Goal: Task Accomplishment & Management: Use online tool/utility

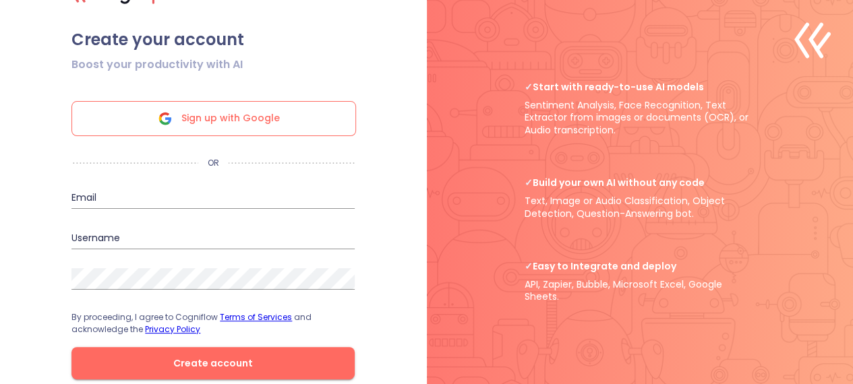
click at [195, 124] on span "Sign up with Google" at bounding box center [230, 119] width 98 height 34
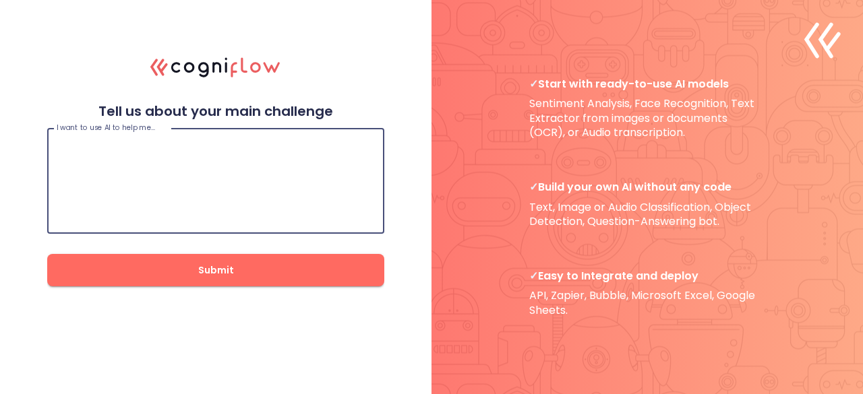
click at [152, 176] on textarea at bounding box center [216, 181] width 318 height 81
type textarea "I want to evaluate and train the code and Recognize the Face"
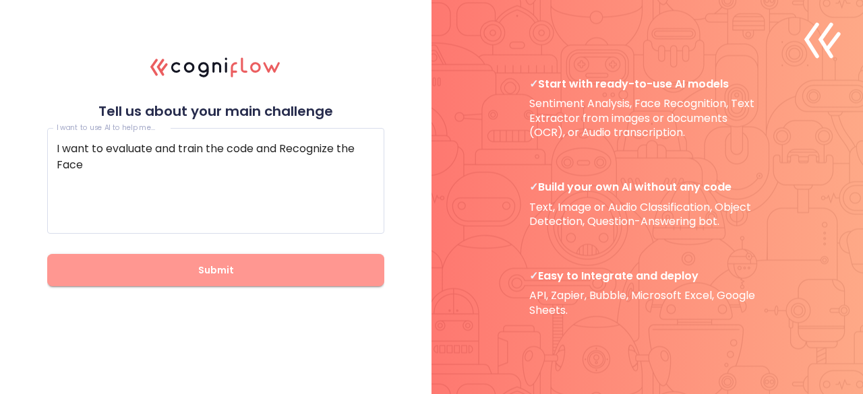
click at [183, 268] on span "Submit" at bounding box center [216, 270] width 294 height 17
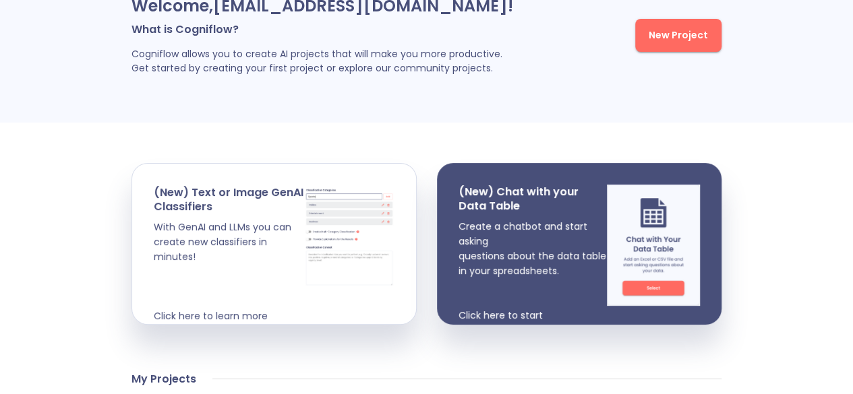
scroll to position [117, 0]
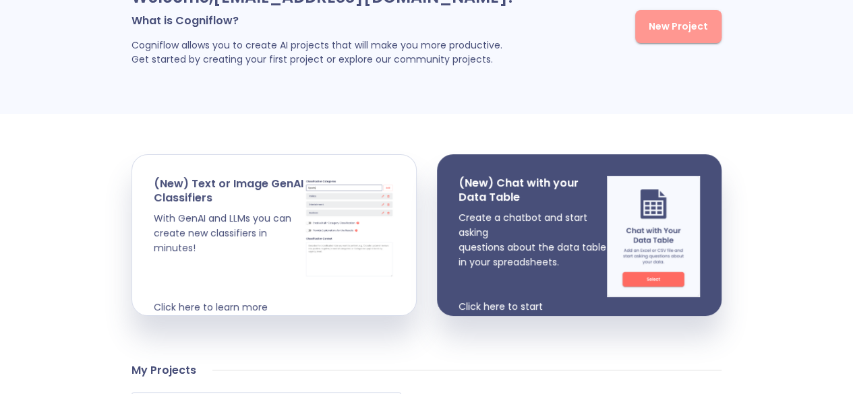
click at [673, 40] on button "New Project" at bounding box center [678, 26] width 86 height 33
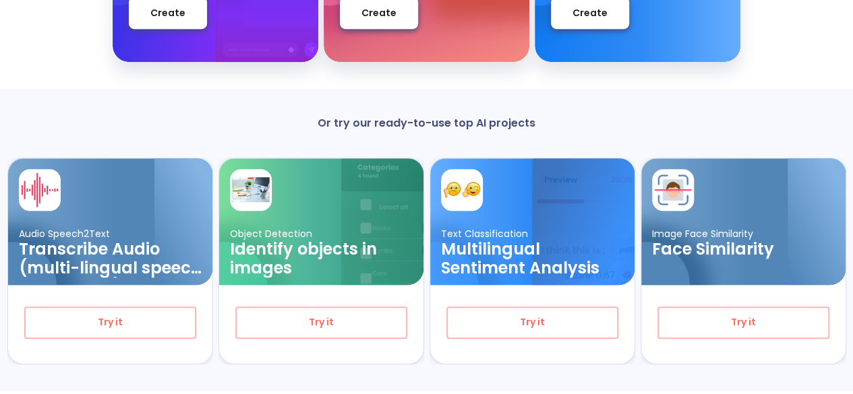
scroll to position [337, 0]
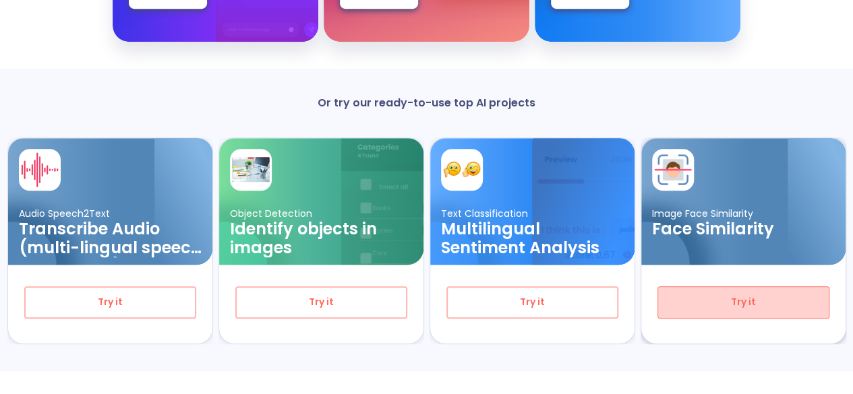
click at [742, 301] on span "Try it" at bounding box center [743, 302] width 127 height 17
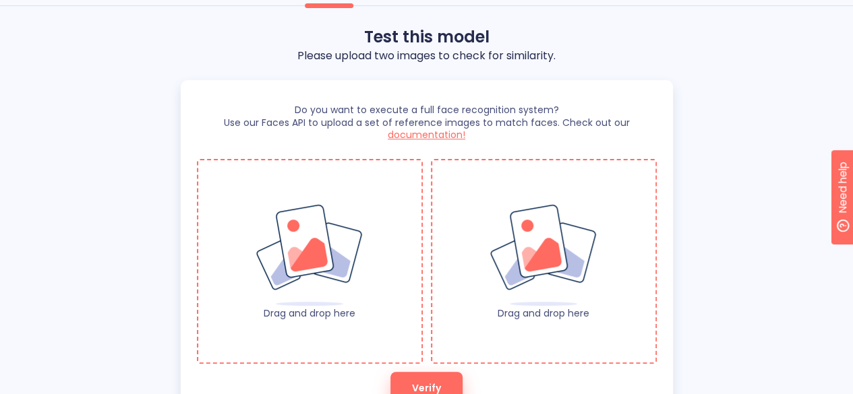
scroll to position [117, 0]
click at [280, 330] on div "Drag and drop here" at bounding box center [310, 260] width 226 height 205
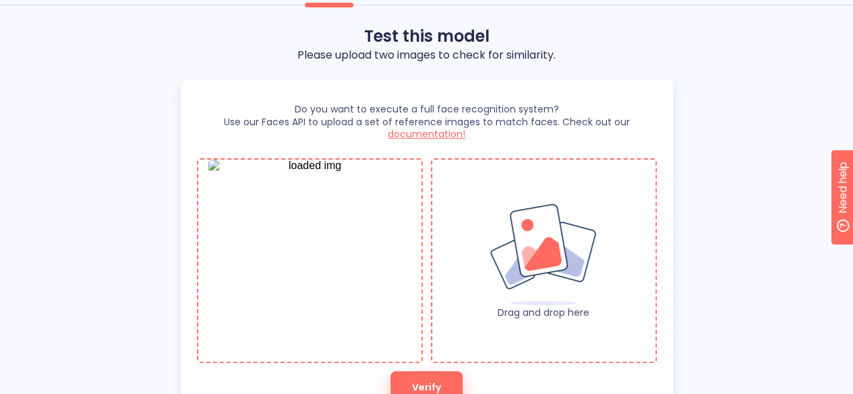
click at [489, 266] on img at bounding box center [543, 255] width 109 height 104
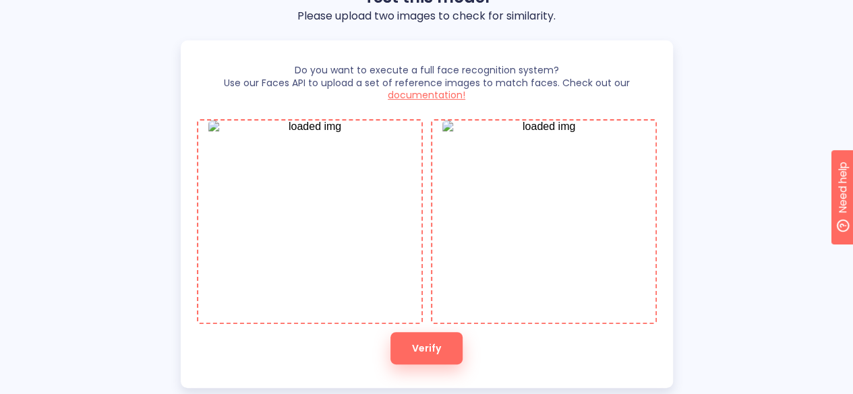
scroll to position [153, 0]
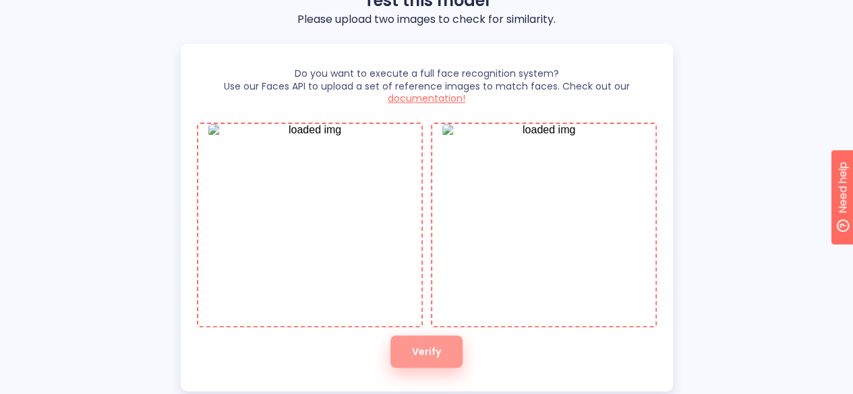
click at [417, 357] on span "Verify" at bounding box center [426, 352] width 29 height 17
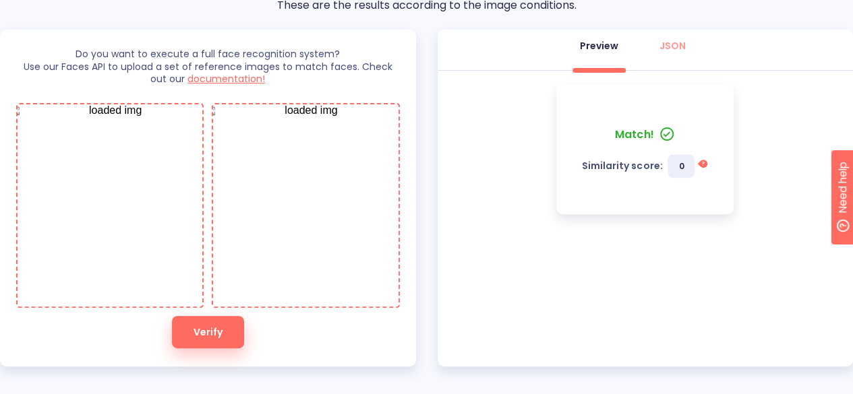
scroll to position [173, 0]
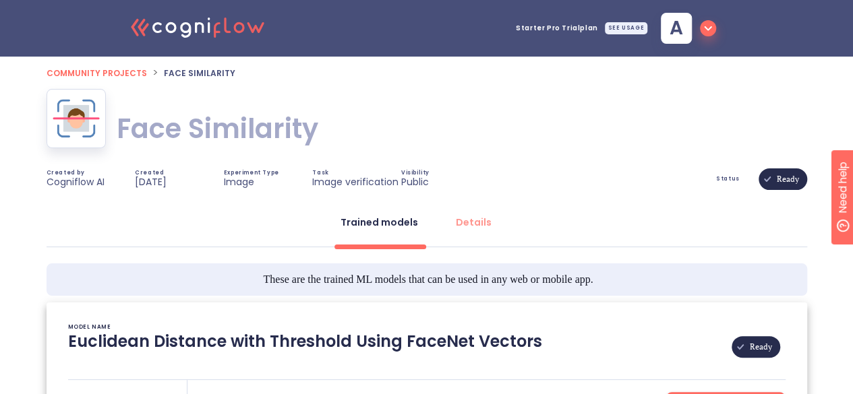
type textarea "[2023/02/22 19:19:35]- Pretrained Model: Facenet512 [2023/02/22 19:19:35]- Mode…"
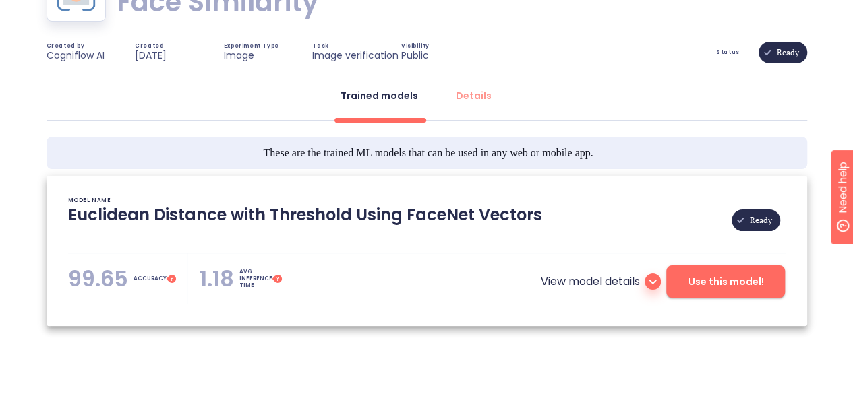
scroll to position [154, 0]
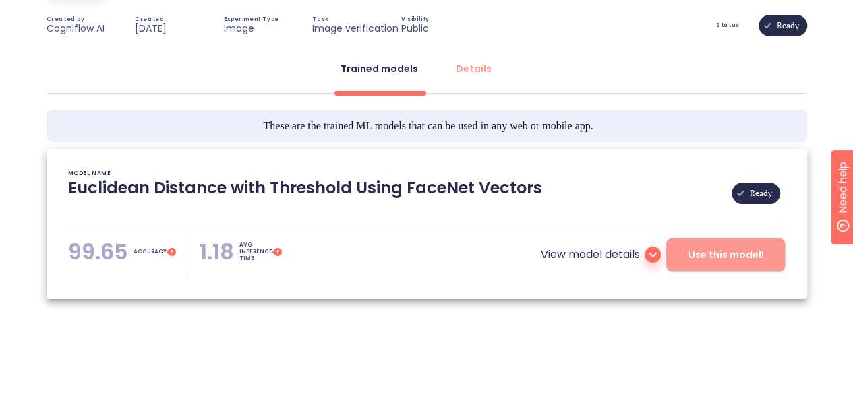
click at [725, 255] on span "Use this model!" at bounding box center [726, 255] width 76 height 17
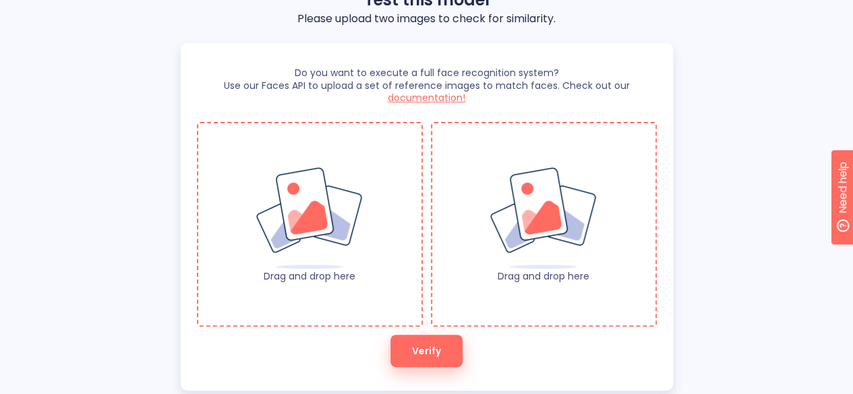
click at [332, 293] on div "Drag and drop here" at bounding box center [310, 224] width 226 height 205
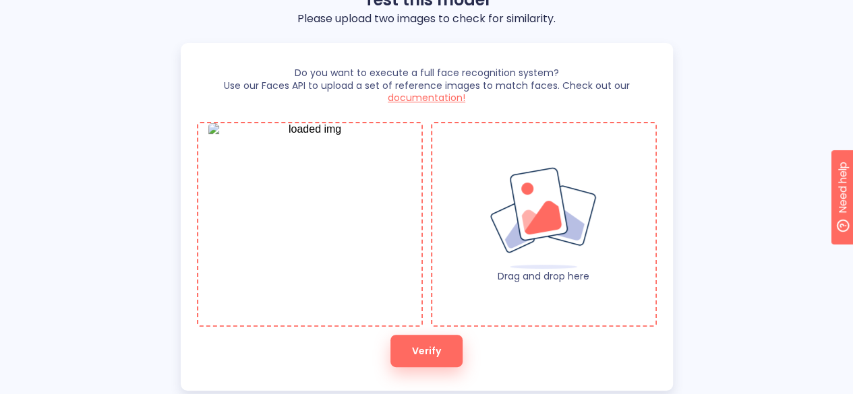
click at [543, 239] on img at bounding box center [543, 219] width 109 height 104
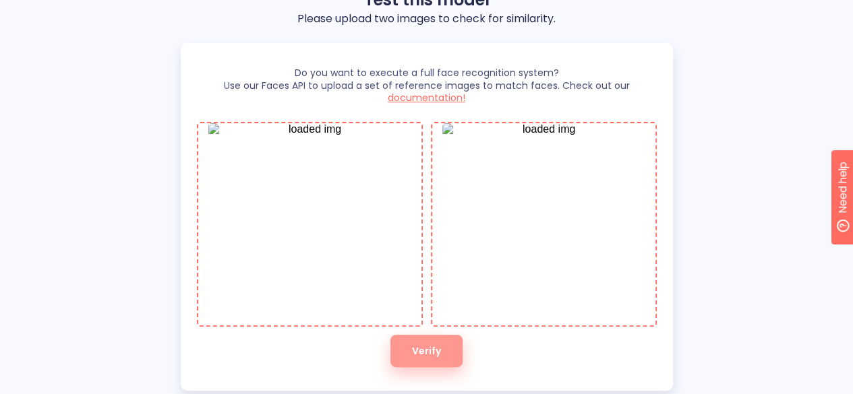
click at [417, 349] on span "Verify" at bounding box center [426, 351] width 29 height 17
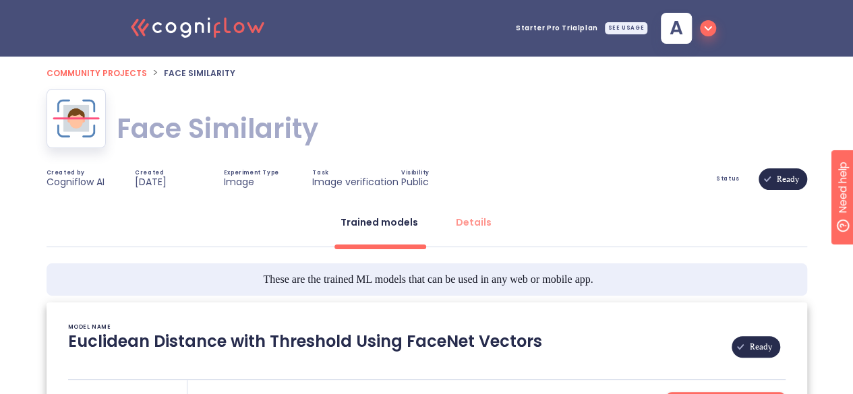
click at [781, 180] on span "Ready" at bounding box center [788, 179] width 38 height 97
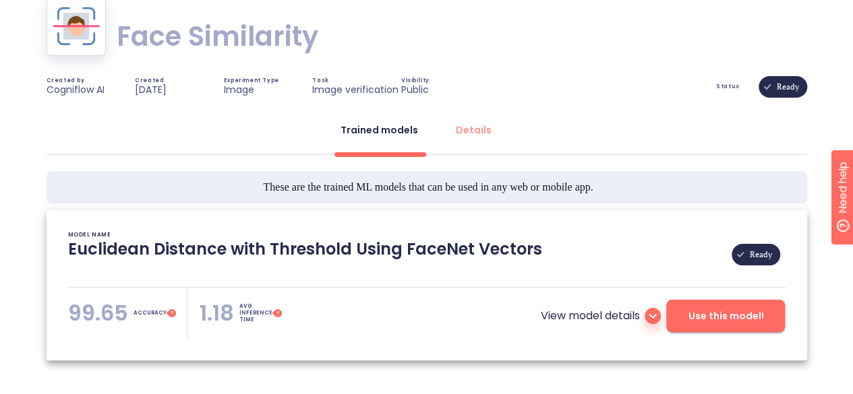
scroll to position [93, 0]
click at [720, 312] on span "Use this model!" at bounding box center [726, 315] width 76 height 17
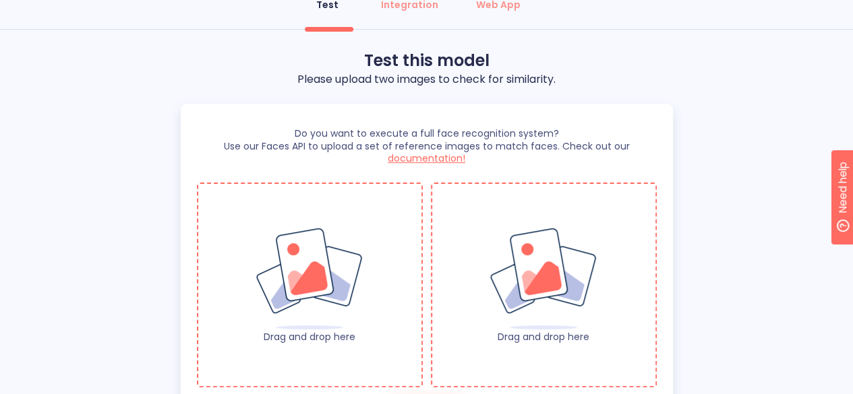
click at [419, 285] on div "Drag and drop here" at bounding box center [309, 285] width 223 height 116
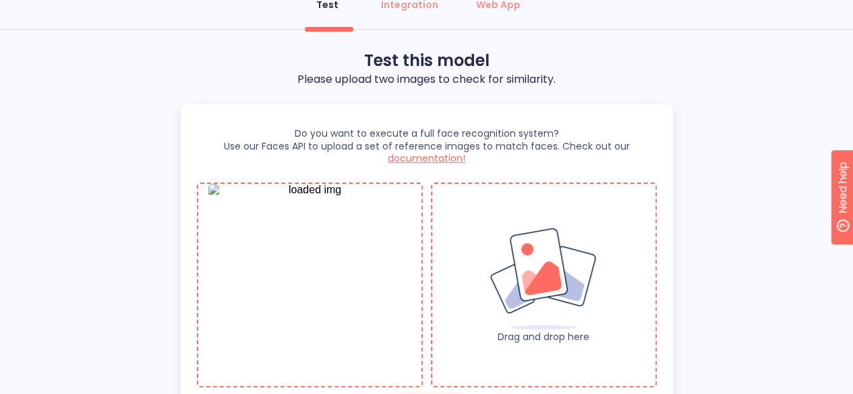
click at [562, 279] on img at bounding box center [543, 279] width 109 height 104
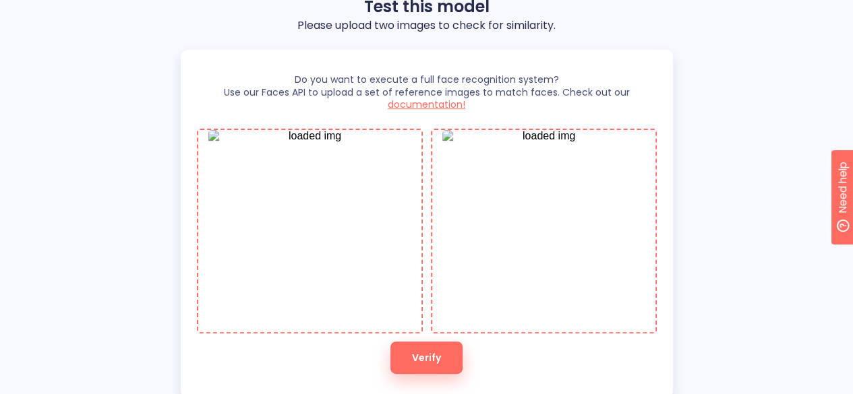
scroll to position [148, 0]
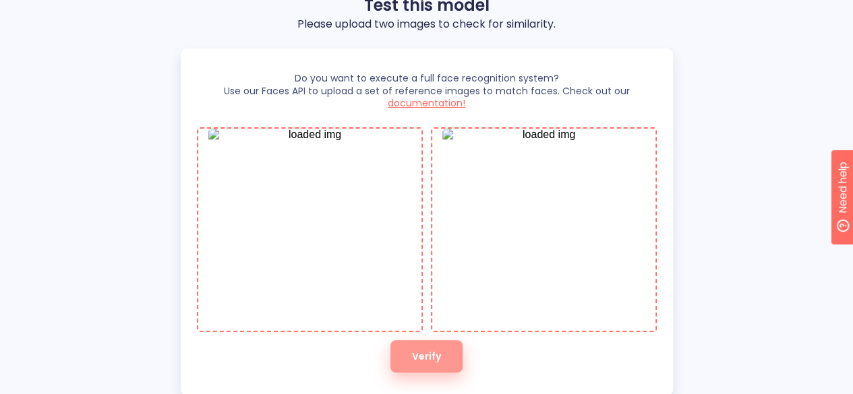
click at [410, 364] on button "Verify" at bounding box center [426, 356] width 72 height 32
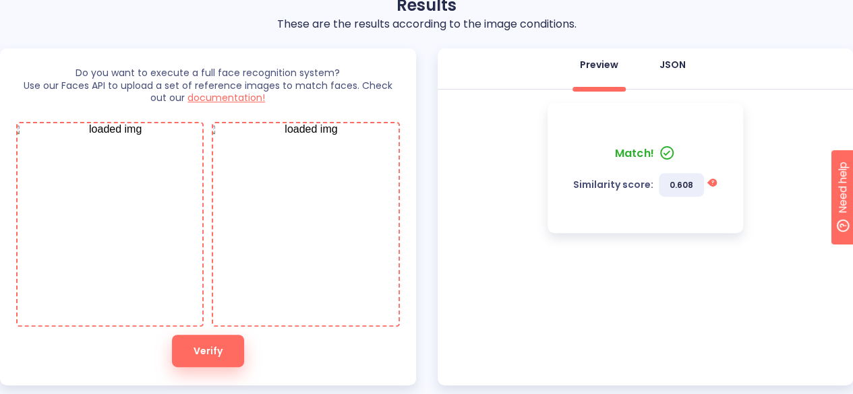
click at [673, 74] on button "JSON" at bounding box center [672, 65] width 49 height 32
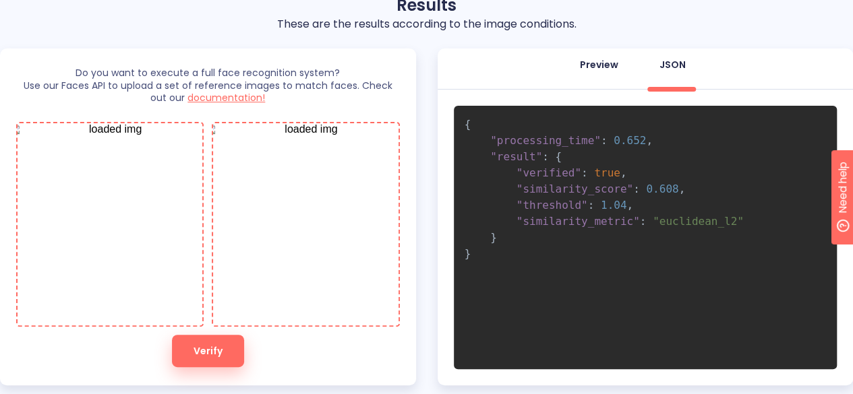
click at [593, 71] on div "Preview" at bounding box center [599, 64] width 38 height 13
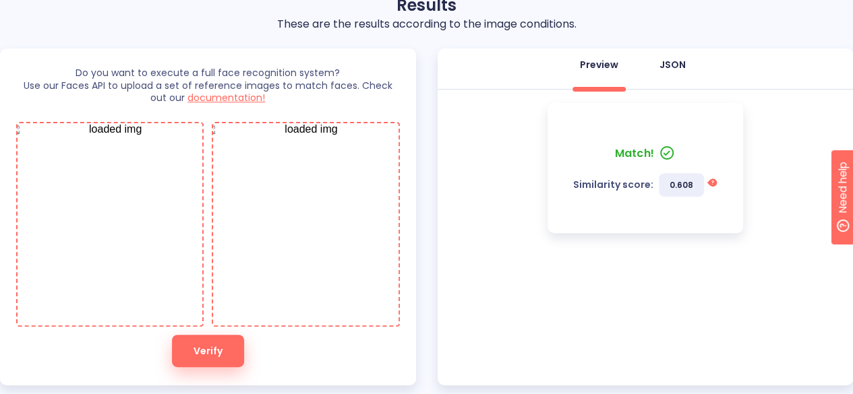
click at [684, 61] on div "JSON" at bounding box center [672, 64] width 26 height 13
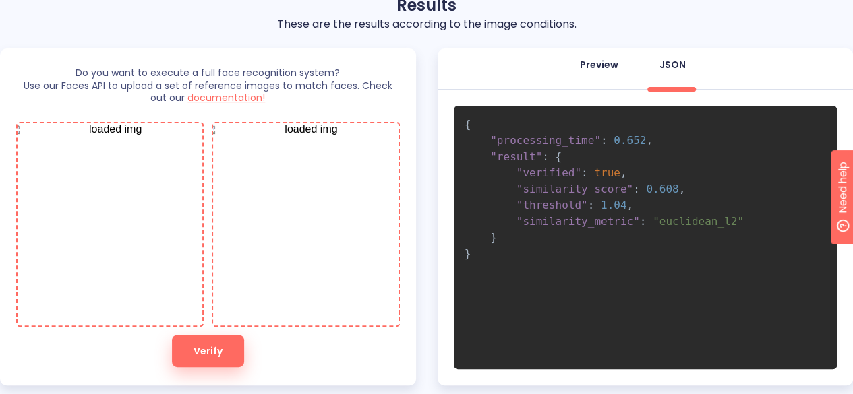
click at [586, 64] on div "Preview" at bounding box center [599, 64] width 38 height 13
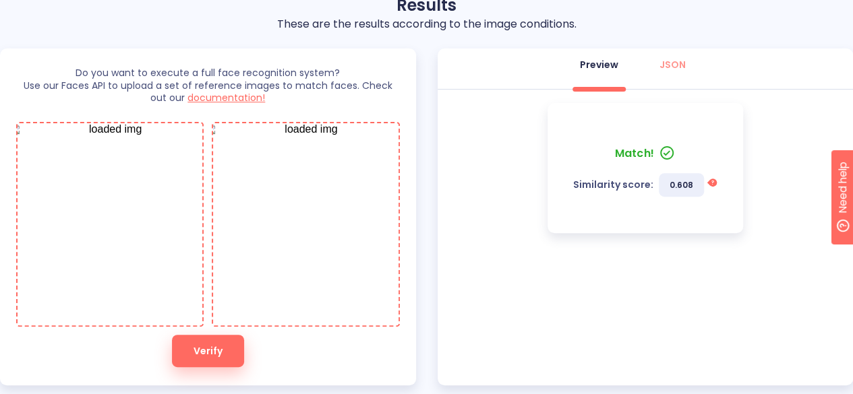
scroll to position [93, 0]
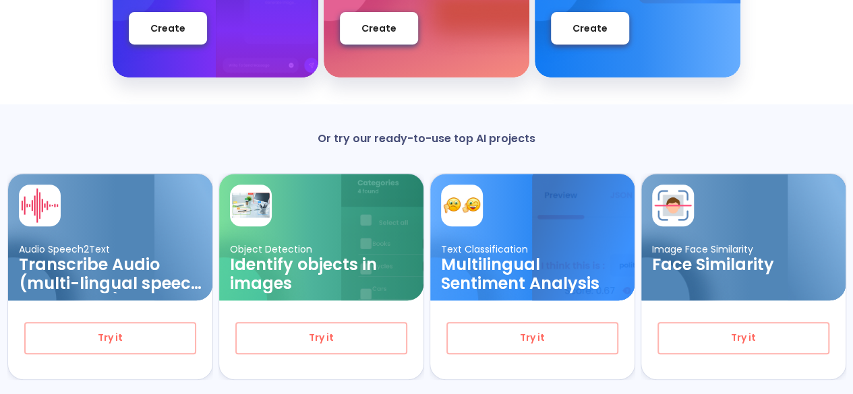
scroll to position [311, 0]
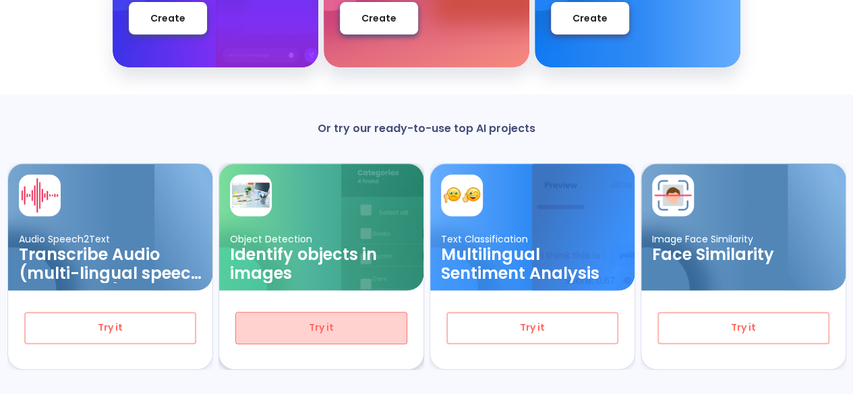
click at [302, 322] on span "Try it" at bounding box center [321, 328] width 127 height 17
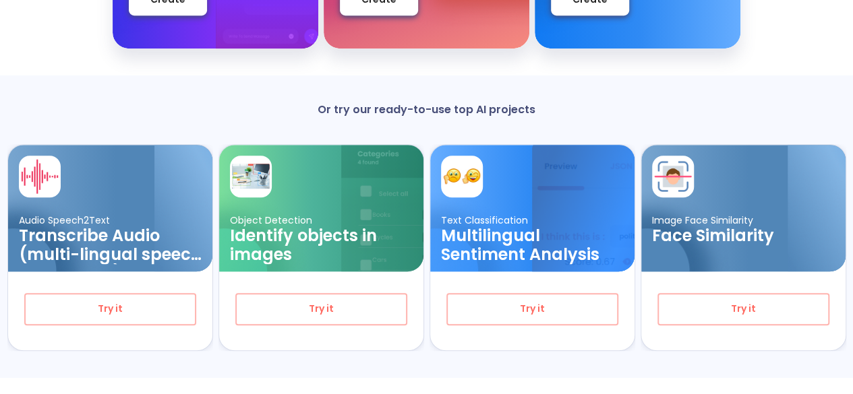
scroll to position [337, 0]
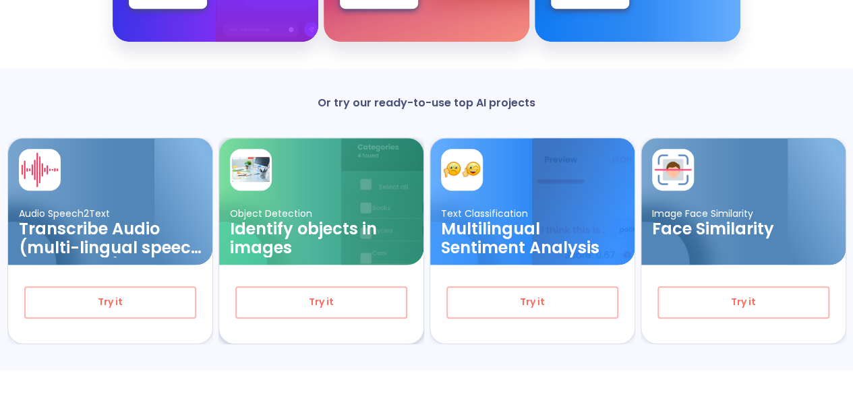
click at [314, 193] on div "Object Detection Identify objects in images" at bounding box center [321, 201] width 204 height 127
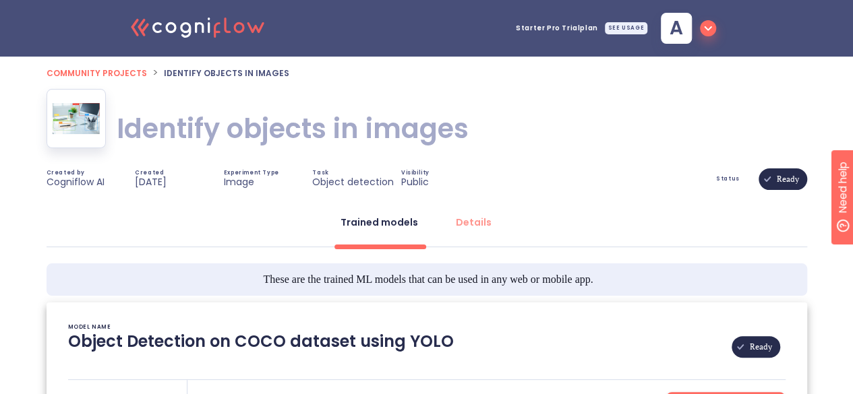
scroll to position [154, 0]
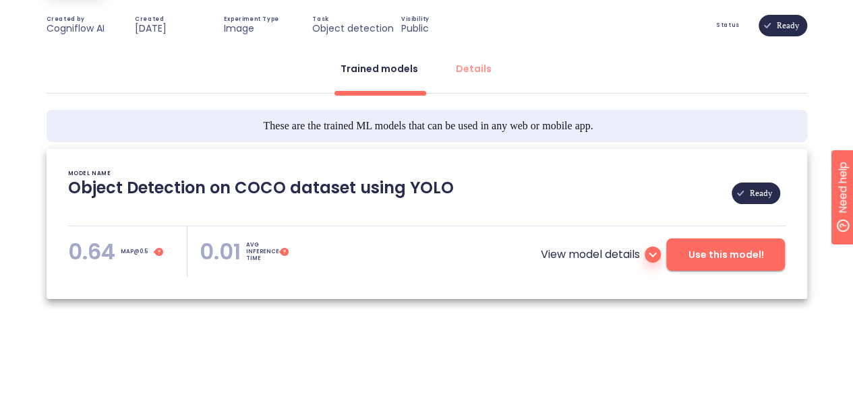
click at [718, 255] on span "Use this model!" at bounding box center [726, 255] width 76 height 17
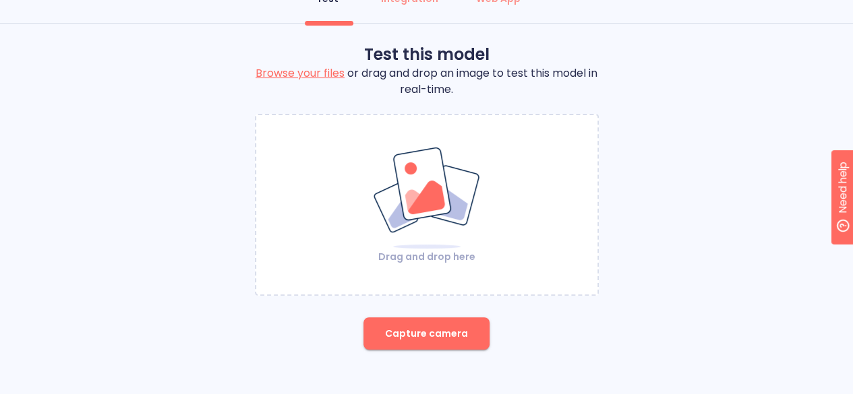
scroll to position [98, 0]
click at [418, 181] on img at bounding box center [426, 199] width 109 height 104
click at [440, 177] on img at bounding box center [426, 199] width 109 height 104
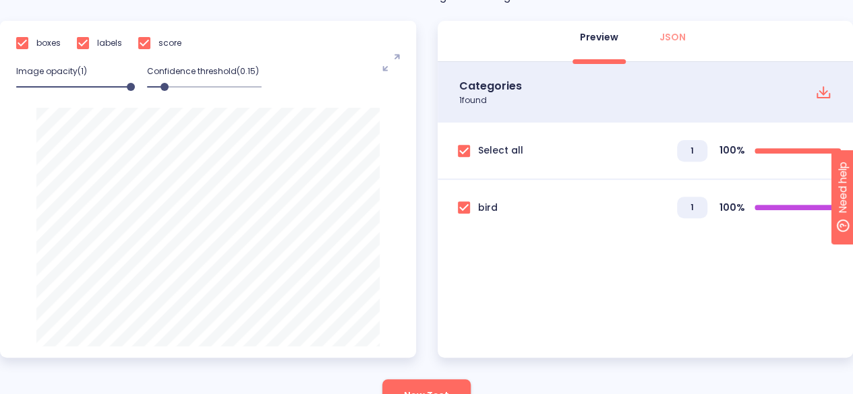
scroll to position [175, 0]
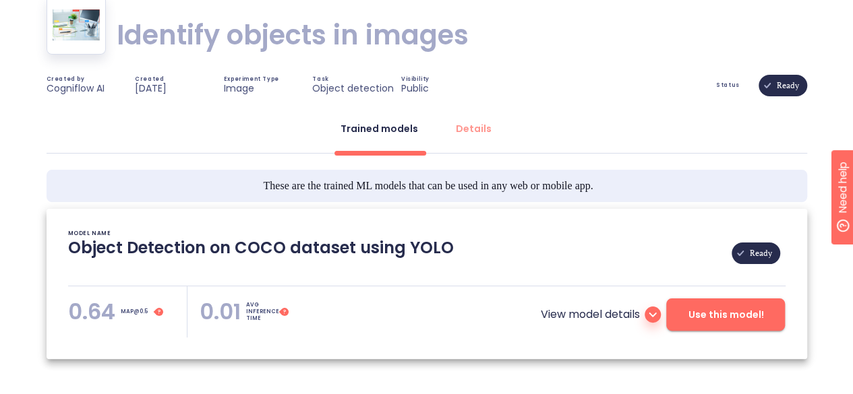
scroll to position [154, 0]
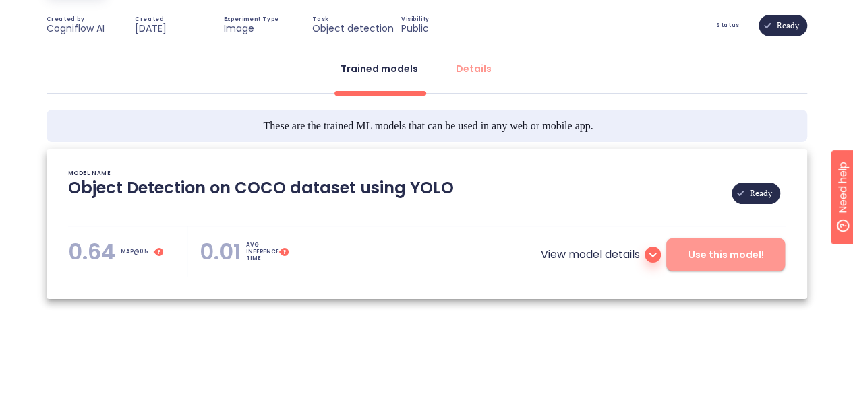
click at [751, 262] on span "Use this model!" at bounding box center [726, 255] width 76 height 17
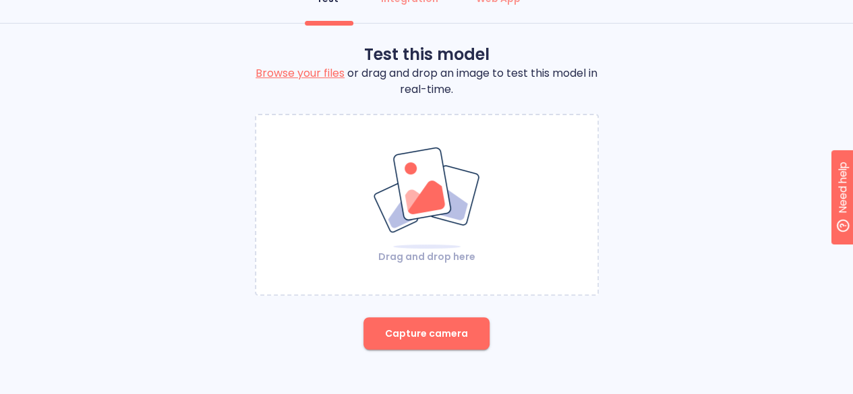
scroll to position [98, 0]
click at [440, 336] on span "Capture camera" at bounding box center [426, 334] width 83 height 17
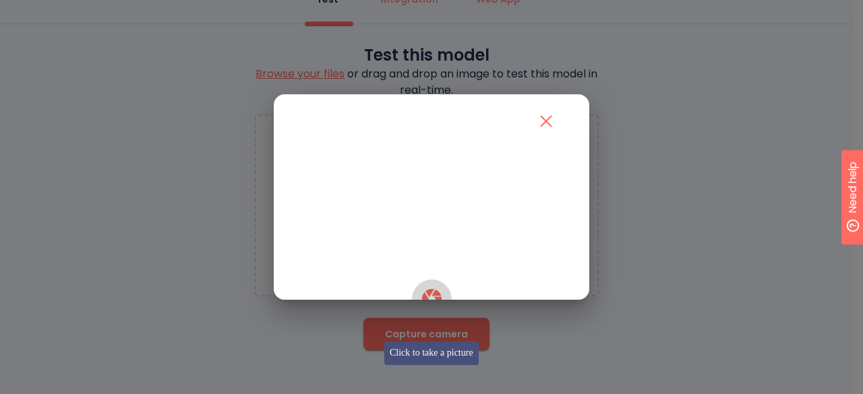
click at [431, 311] on icon "button" at bounding box center [432, 299] width 24 height 24
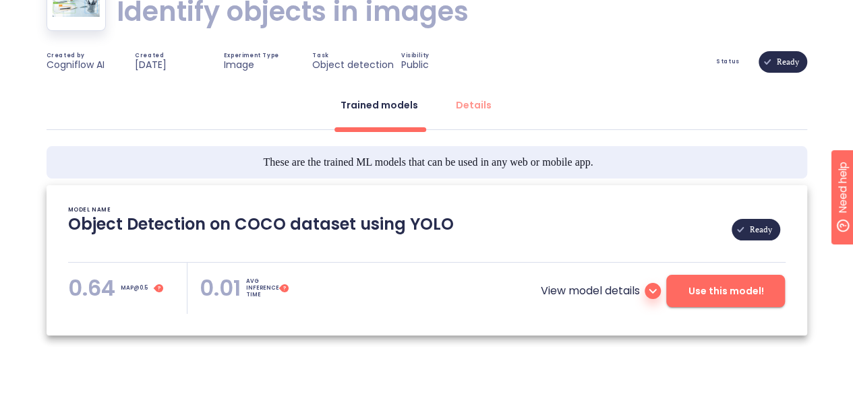
scroll to position [117, 0]
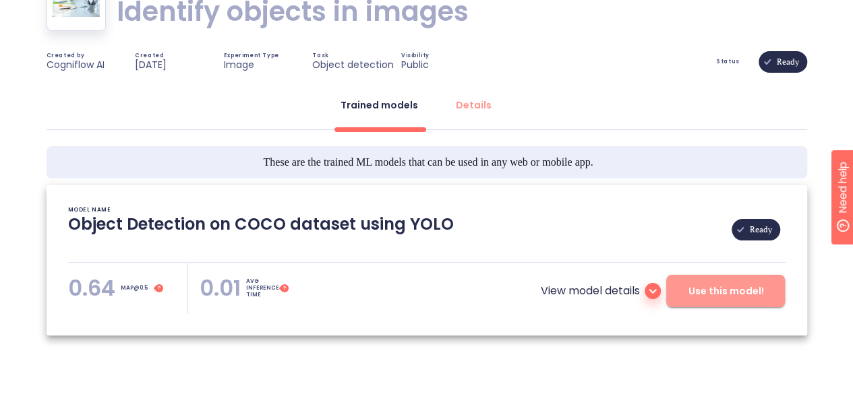
click at [733, 293] on span "Use this model!" at bounding box center [726, 291] width 76 height 17
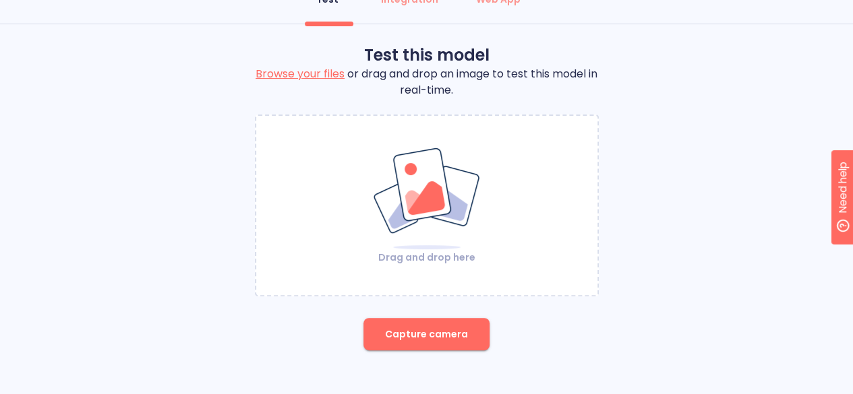
scroll to position [98, 0]
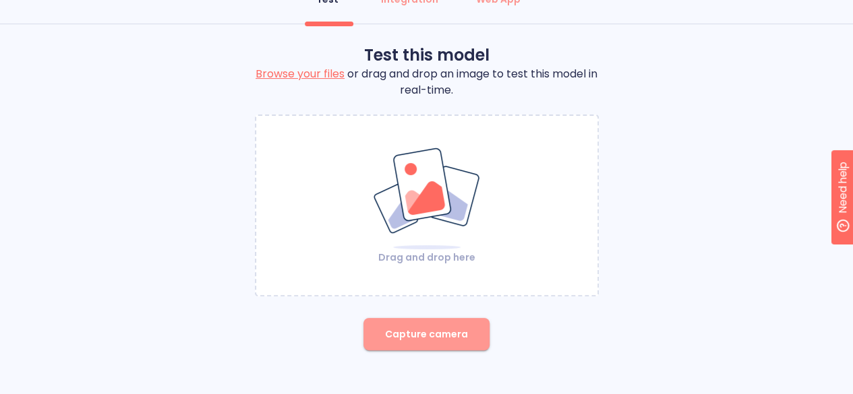
click at [464, 331] on span "Capture camera" at bounding box center [426, 334] width 83 height 17
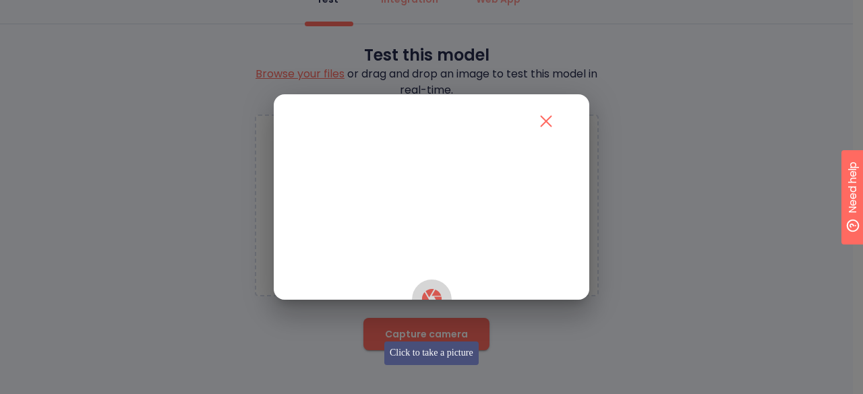
click at [426, 309] on icon "button" at bounding box center [431, 299] width 20 height 20
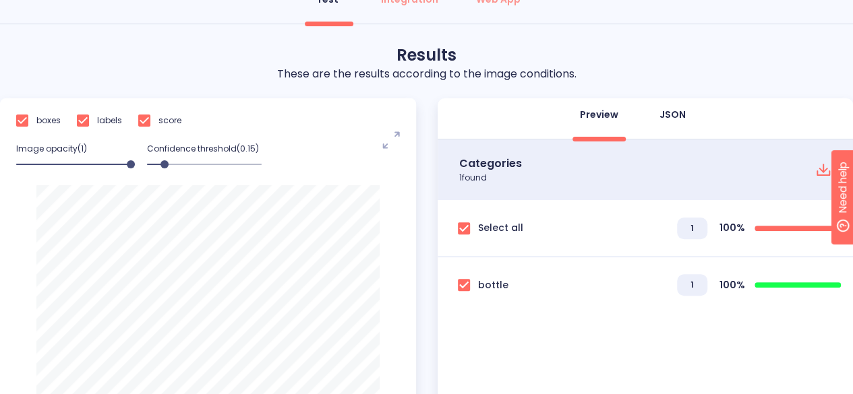
click at [671, 113] on div "JSON" at bounding box center [672, 114] width 26 height 13
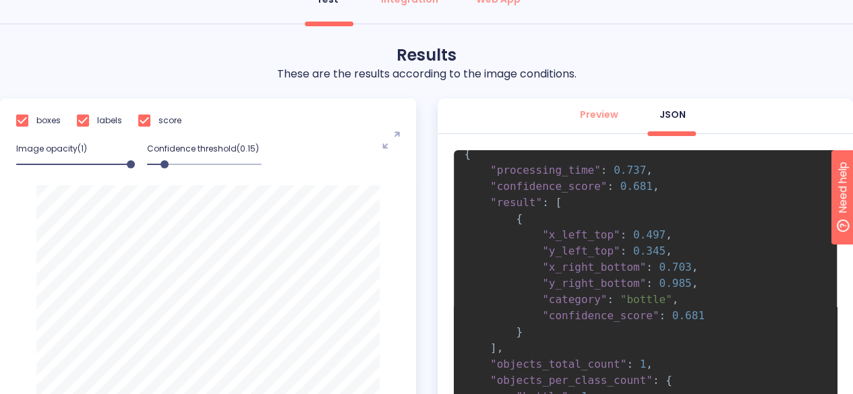
scroll to position [0, 0]
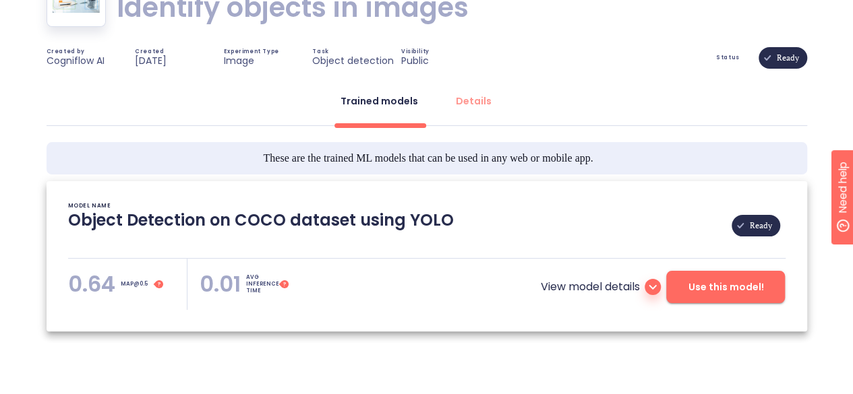
scroll to position [127, 0]
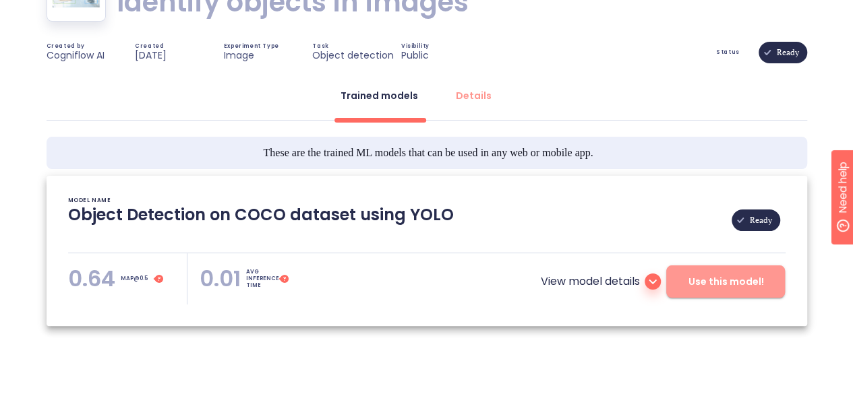
click at [744, 272] on button "Use this model!" at bounding box center [725, 282] width 119 height 32
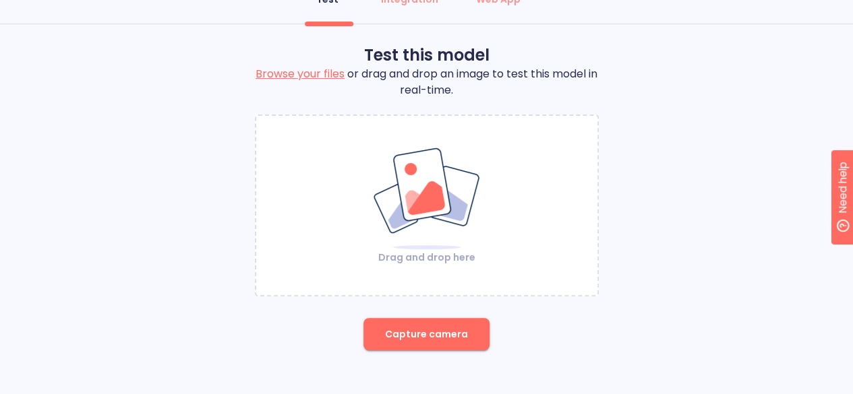
scroll to position [98, 0]
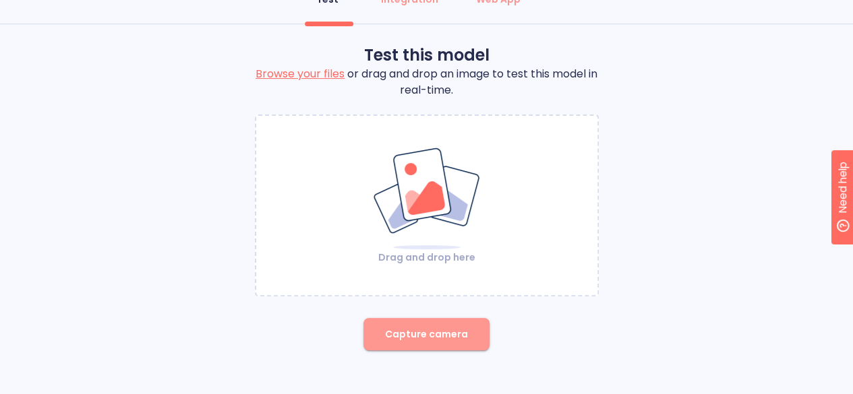
click at [427, 334] on span "Capture camera" at bounding box center [426, 334] width 83 height 17
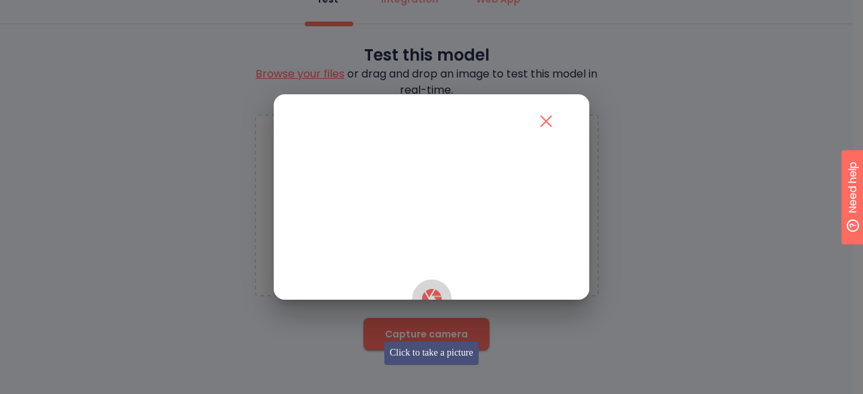
click at [432, 311] on icon "button" at bounding box center [432, 299] width 24 height 24
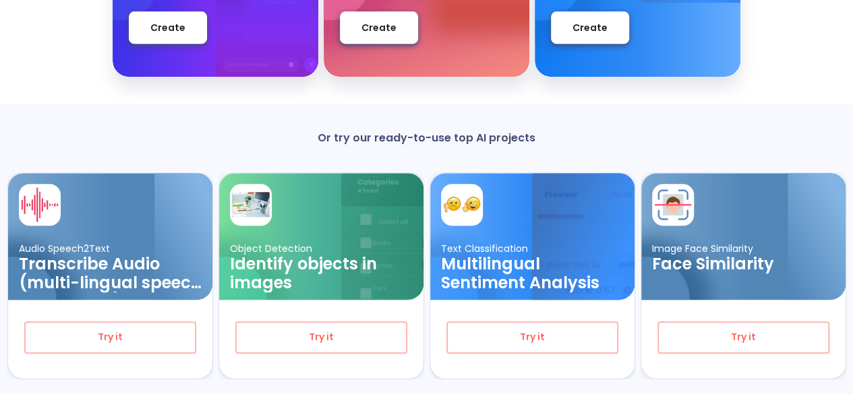
scroll to position [337, 0]
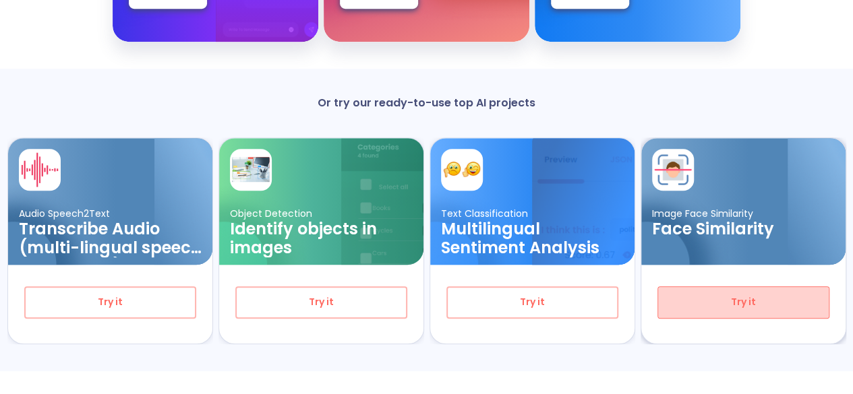
click at [721, 301] on span "Try it" at bounding box center [743, 302] width 127 height 17
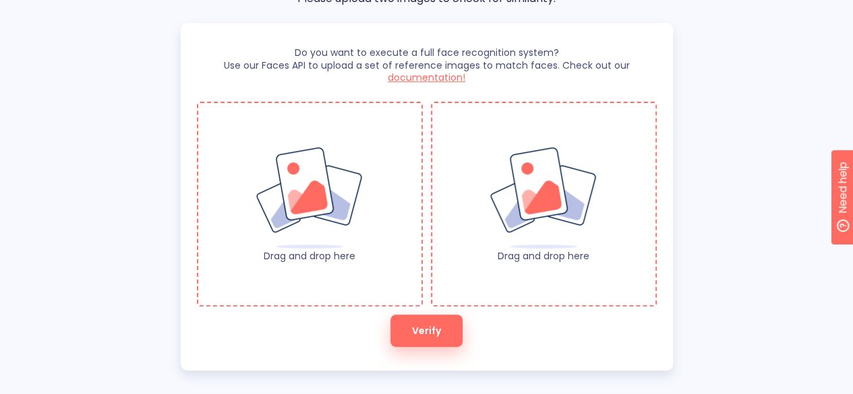
scroll to position [183, 0]
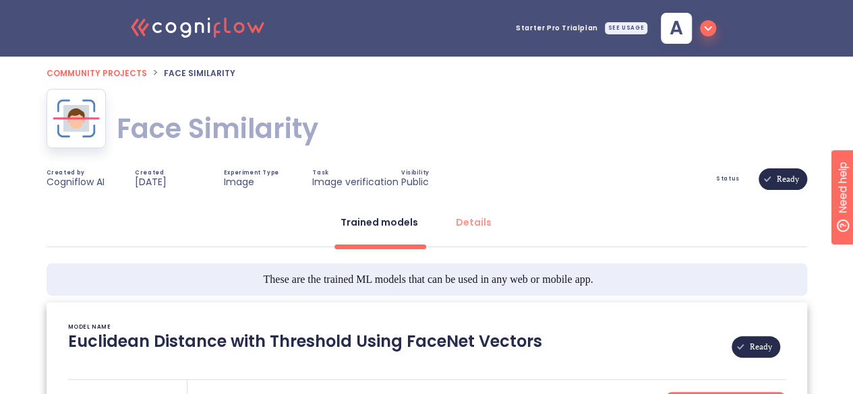
type textarea "[2023/02/22 19:19:35]- Pretrained Model: Facenet512 [2023/02/22 19:19:35]- Mode…"
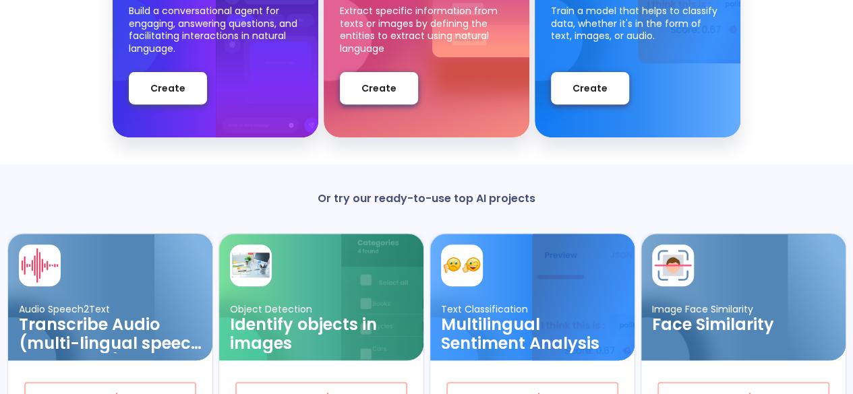
scroll to position [337, 0]
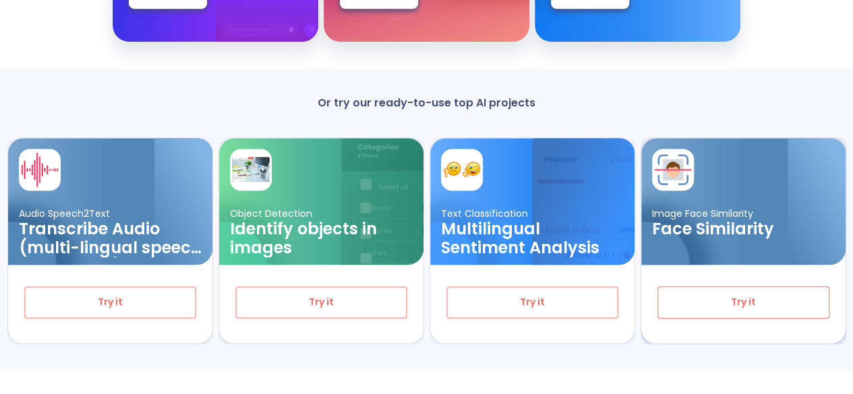
click at [734, 298] on span "Try it" at bounding box center [743, 302] width 127 height 17
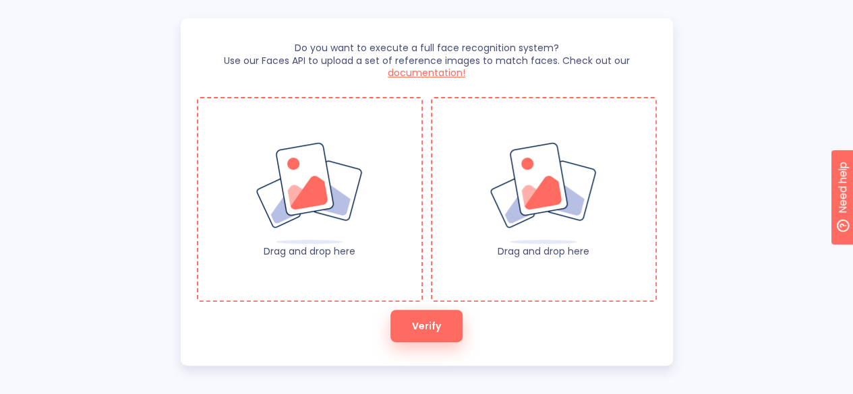
scroll to position [183, 0]
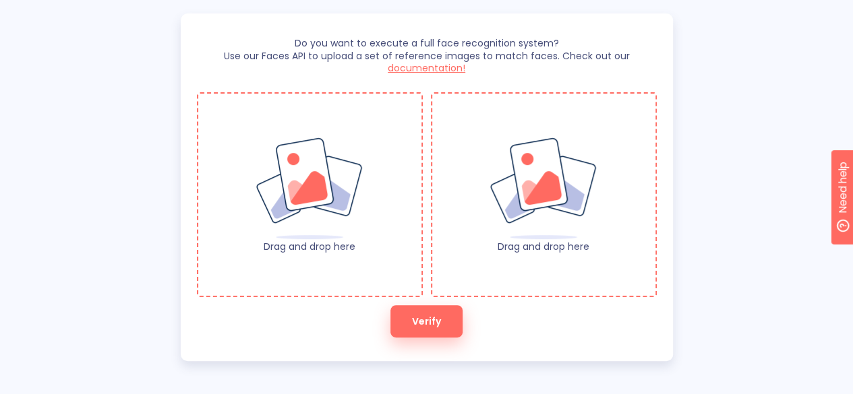
click at [324, 222] on img at bounding box center [309, 189] width 109 height 104
drag, startPoint x: 346, startPoint y: 265, endPoint x: 325, endPoint y: 240, distance: 33.0
click at [325, 240] on div "Drag and drop here" at bounding box center [310, 194] width 226 height 205
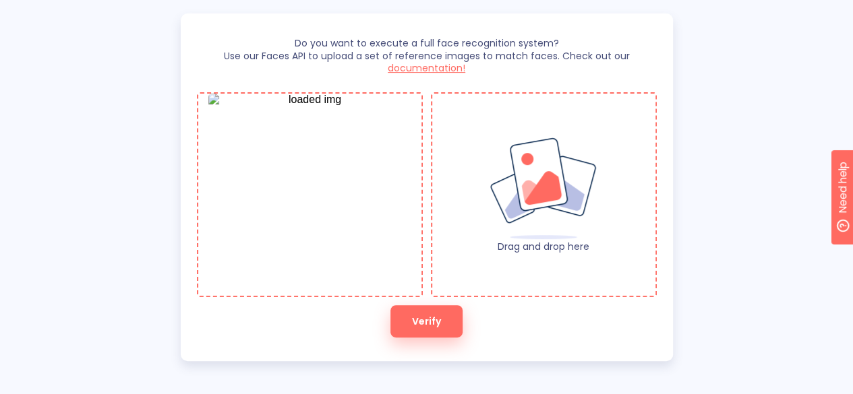
click at [567, 210] on img at bounding box center [543, 189] width 109 height 104
click at [490, 187] on img at bounding box center [543, 189] width 109 height 104
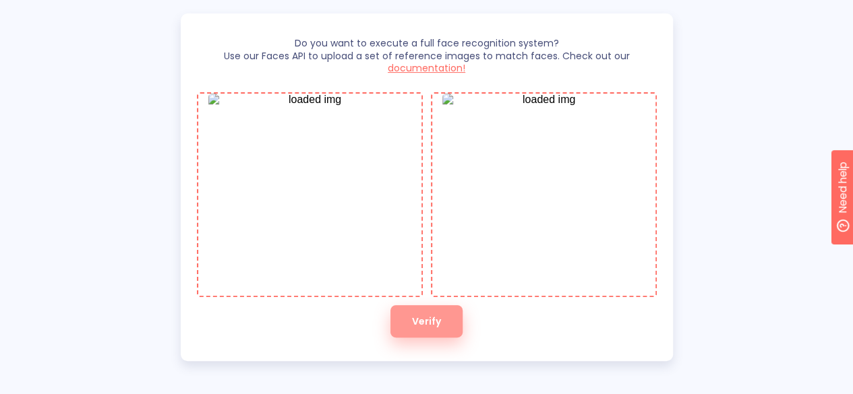
click at [413, 326] on span "Verify" at bounding box center [426, 321] width 29 height 17
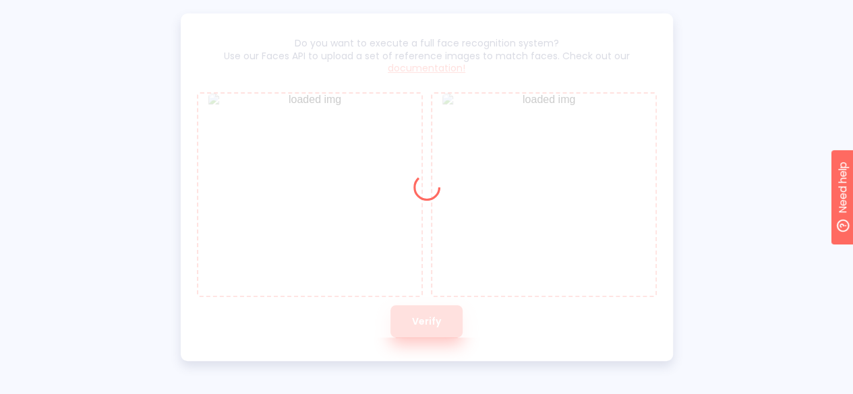
click at [87, 157] on div "Do you want to execute a full face recognition system? Use our Faces API to upl…" at bounding box center [426, 187] width 853 height 348
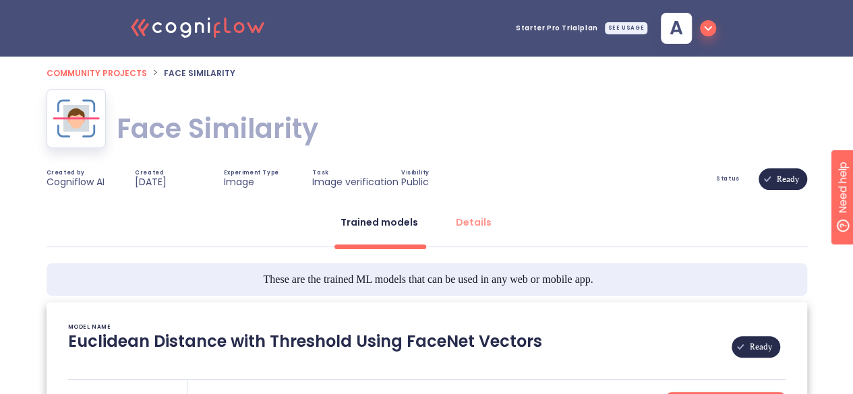
type textarea "[2023/02/22 19:19:35]- Pretrained Model: Facenet512 [2023/02/22 19:19:35]- Mode…"
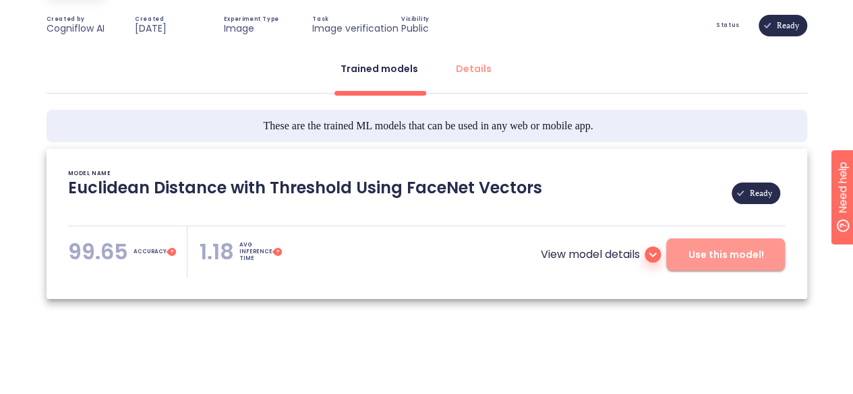
click at [740, 245] on button "Use this model!" at bounding box center [725, 255] width 119 height 32
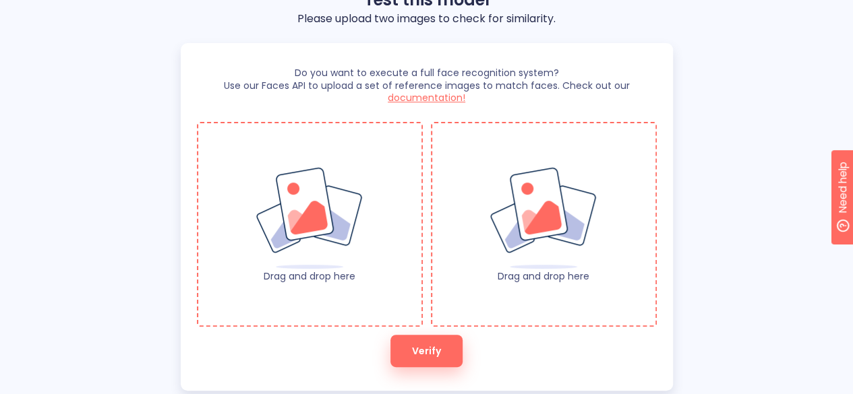
click at [280, 266] on img at bounding box center [309, 219] width 109 height 104
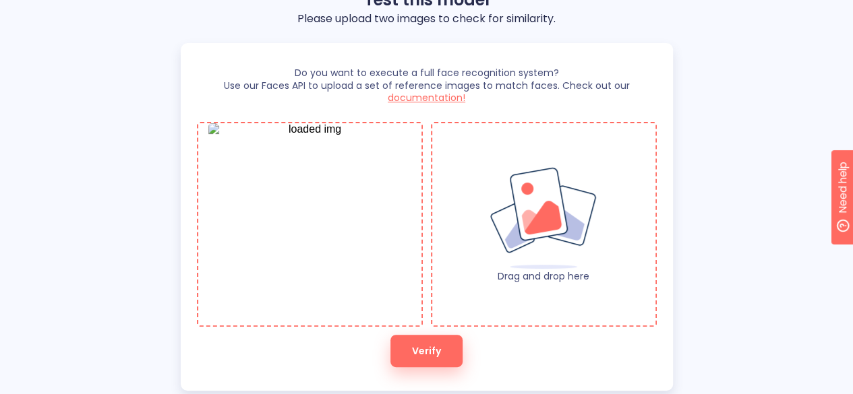
click at [497, 238] on img at bounding box center [543, 219] width 109 height 104
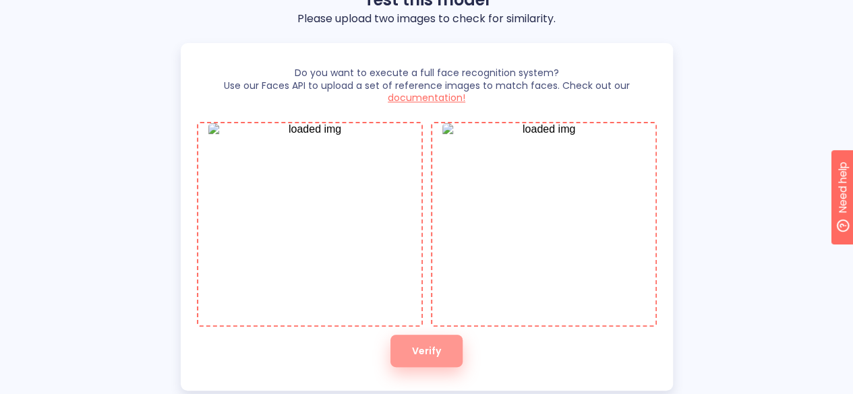
click at [425, 344] on span "Verify" at bounding box center [426, 351] width 29 height 17
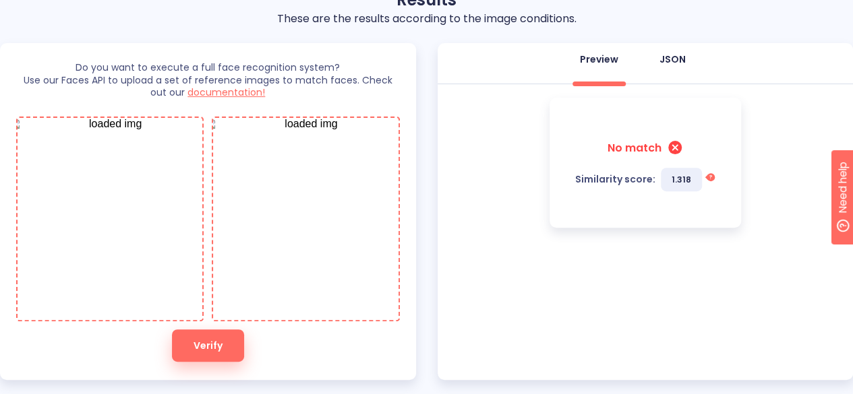
click at [666, 68] on button "JSON" at bounding box center [672, 59] width 49 height 32
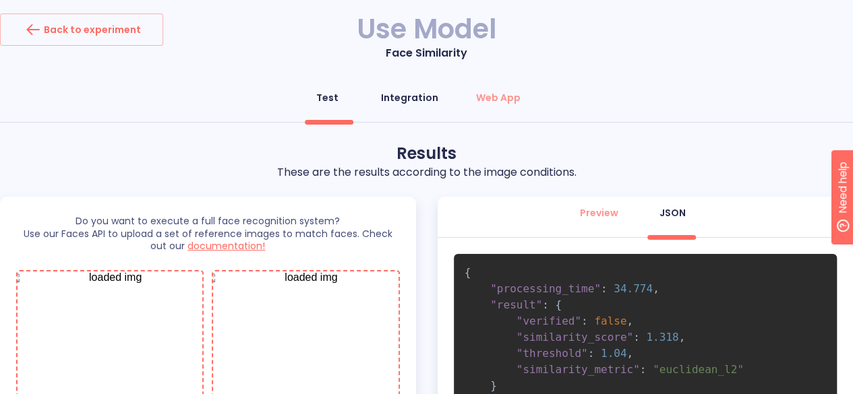
click at [413, 96] on div "Integration" at bounding box center [409, 97] width 57 height 13
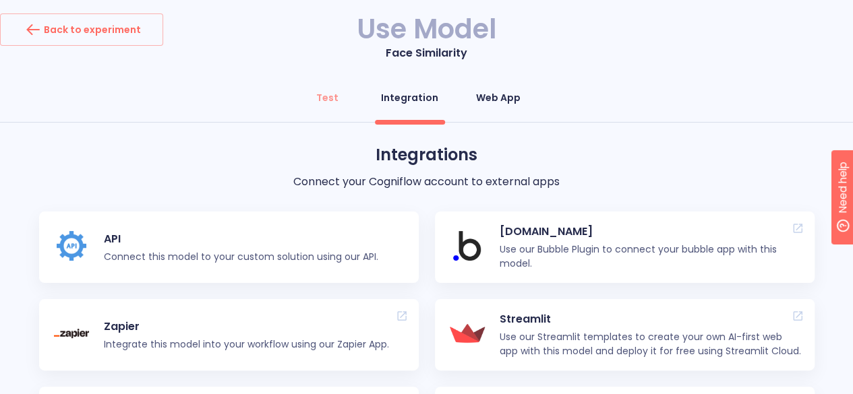
click at [493, 88] on button "Web App" at bounding box center [498, 98] width 61 height 32
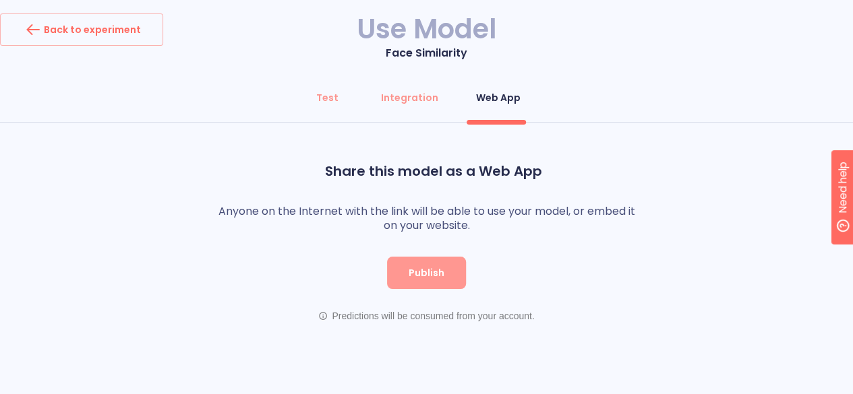
click at [433, 278] on span "Publish" at bounding box center [427, 273] width 36 height 17
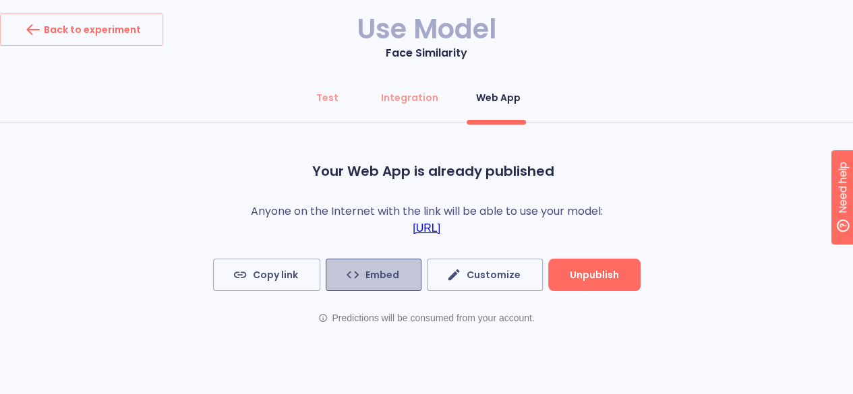
click at [387, 285] on button "Embed" at bounding box center [374, 275] width 96 height 32
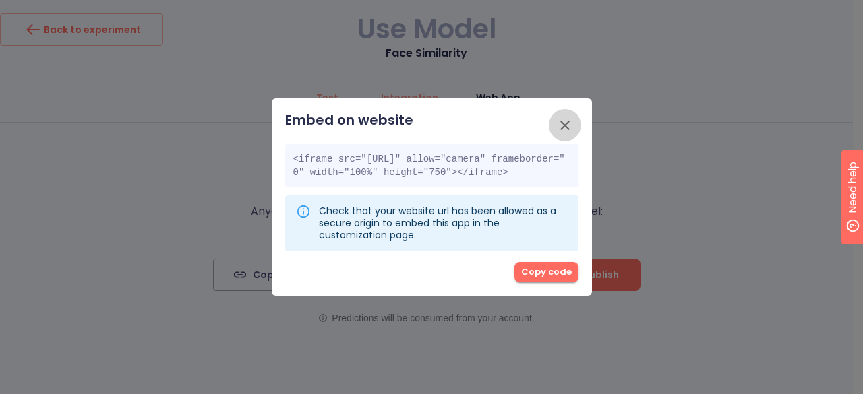
click at [564, 117] on icon "button" at bounding box center [565, 125] width 16 height 16
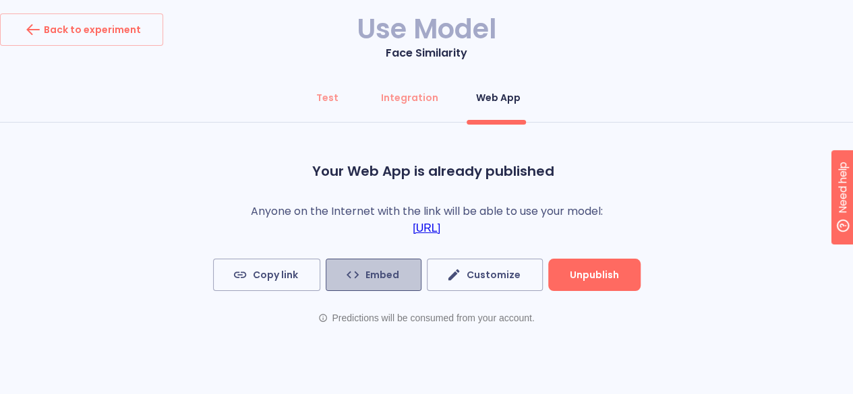
click at [369, 284] on span "Embed" at bounding box center [373, 275] width 51 height 17
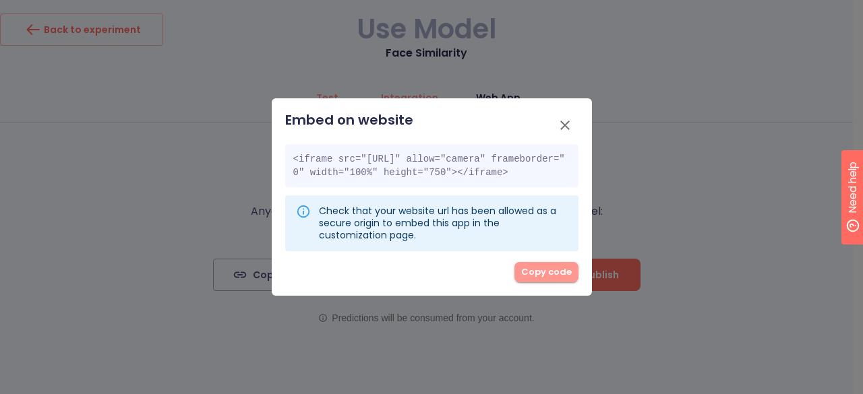
click at [547, 280] on span "Copy code" at bounding box center [546, 273] width 51 height 16
click at [557, 117] on icon "button" at bounding box center [565, 125] width 16 height 16
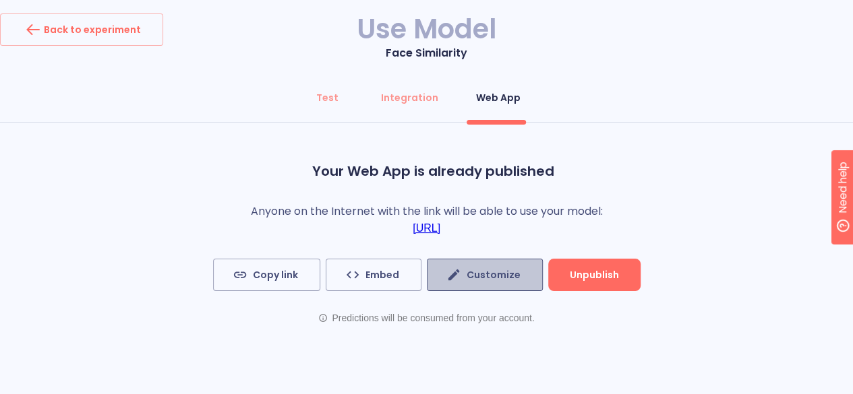
click at [512, 268] on button "Customize" at bounding box center [485, 275] width 116 height 32
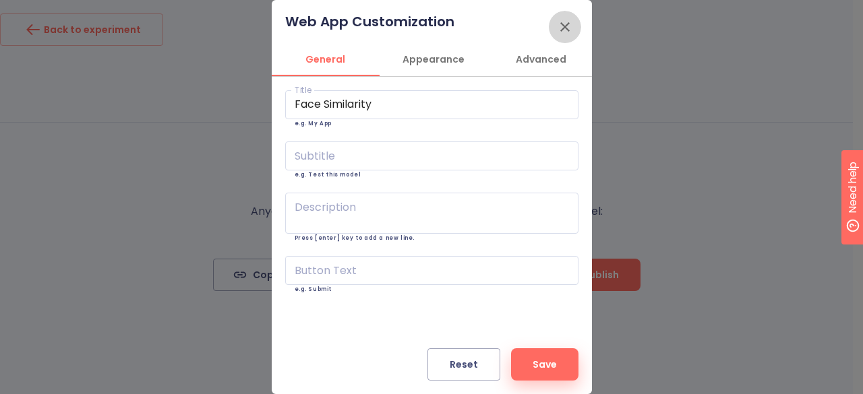
click at [560, 30] on icon "button" at bounding box center [565, 27] width 16 height 16
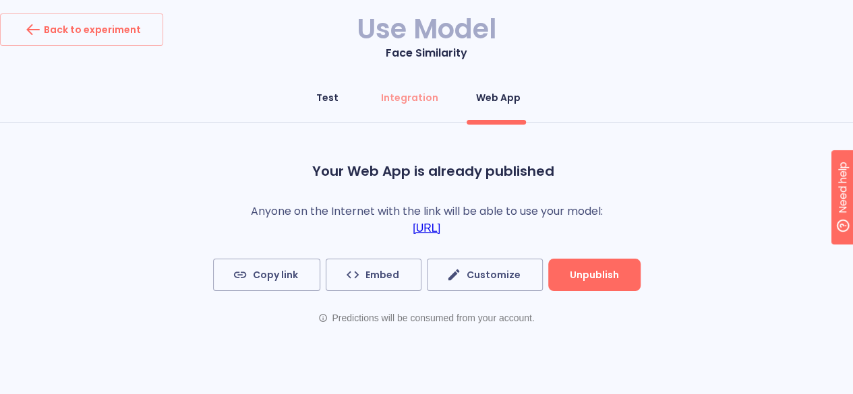
click at [336, 103] on div "Test" at bounding box center [327, 97] width 22 height 13
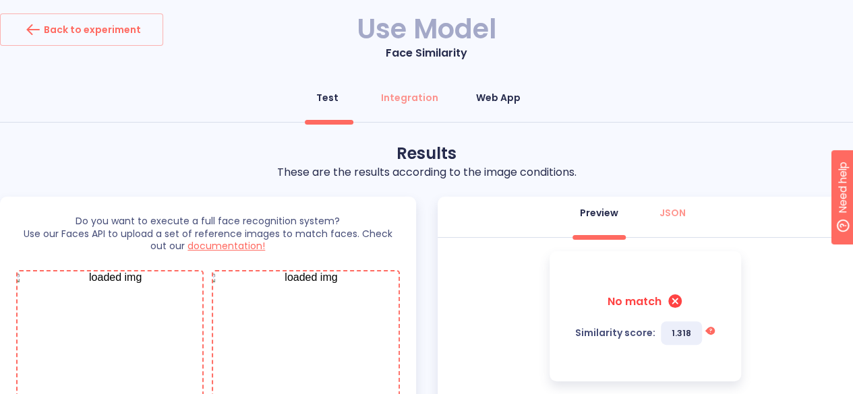
click at [489, 110] on button "Web App" at bounding box center [498, 98] width 61 height 32
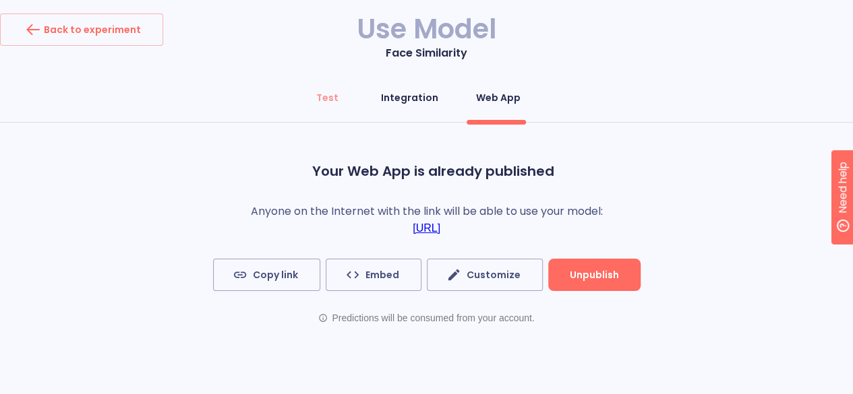
click at [427, 88] on button "Integration" at bounding box center [409, 98] width 73 height 32
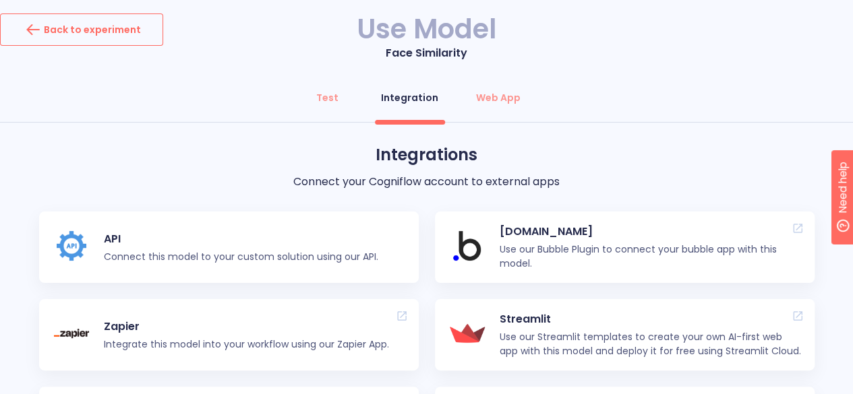
click at [92, 22] on div "Back to experiment" at bounding box center [81, 30] width 119 height 22
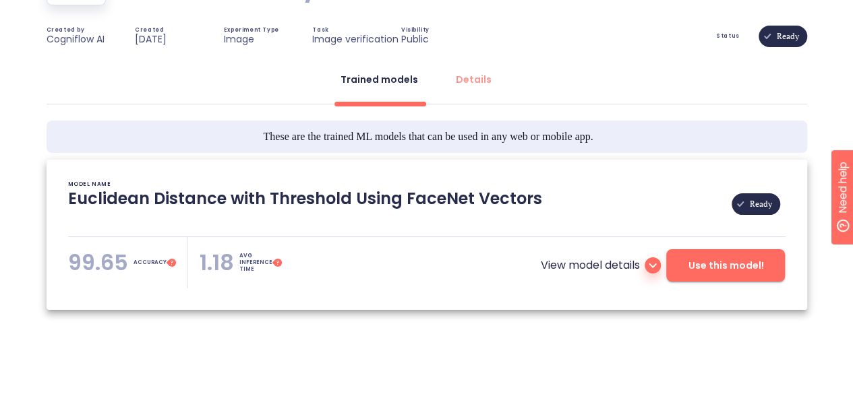
scroll to position [154, 0]
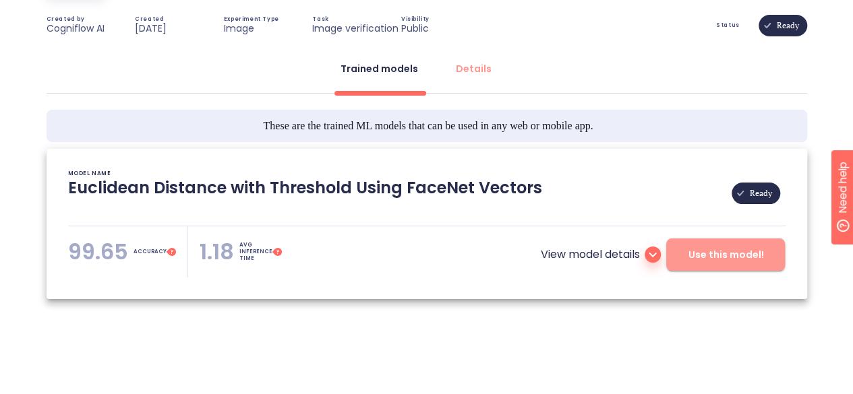
click at [744, 245] on button "Use this model!" at bounding box center [725, 255] width 119 height 32
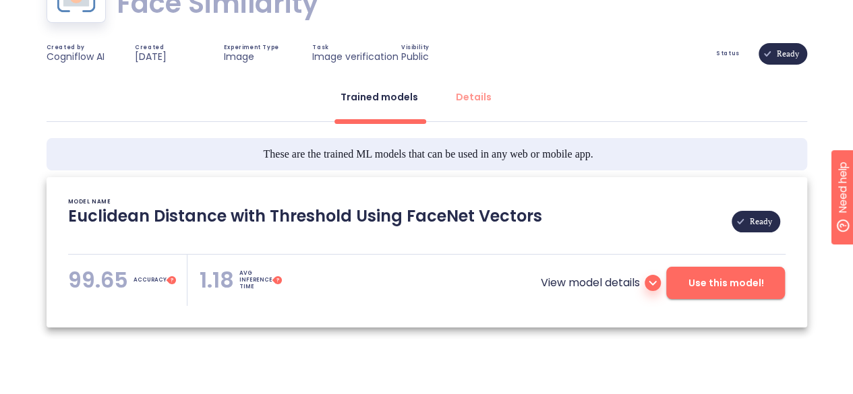
scroll to position [154, 0]
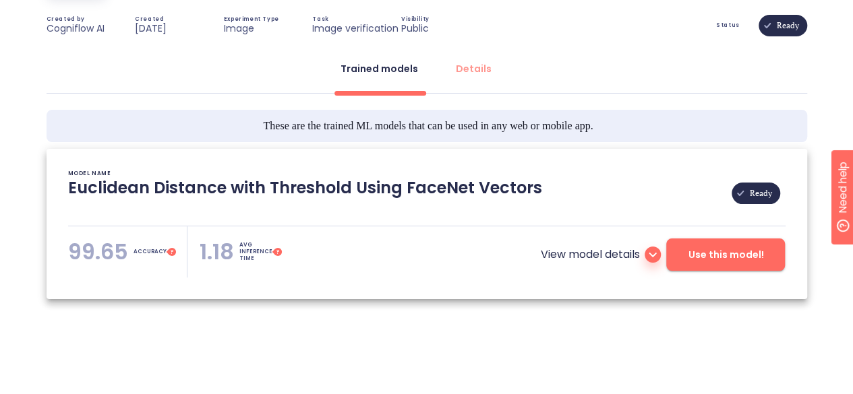
click at [752, 195] on span "Ready" at bounding box center [761, 193] width 38 height 97
click at [659, 251] on icon at bounding box center [652, 255] width 16 height 16
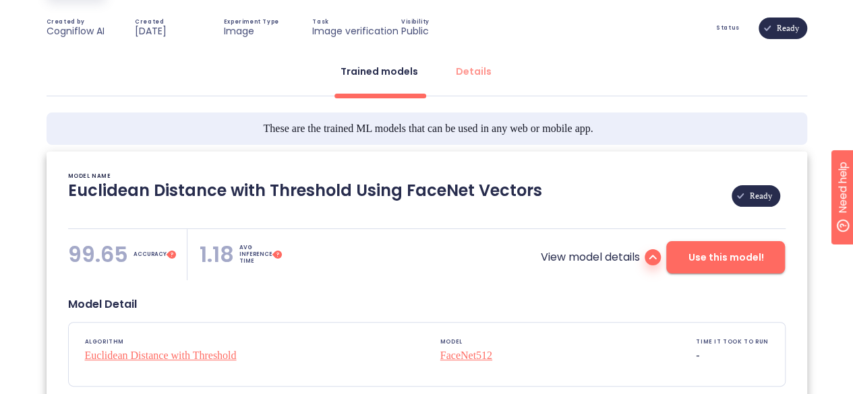
scroll to position [150, 0]
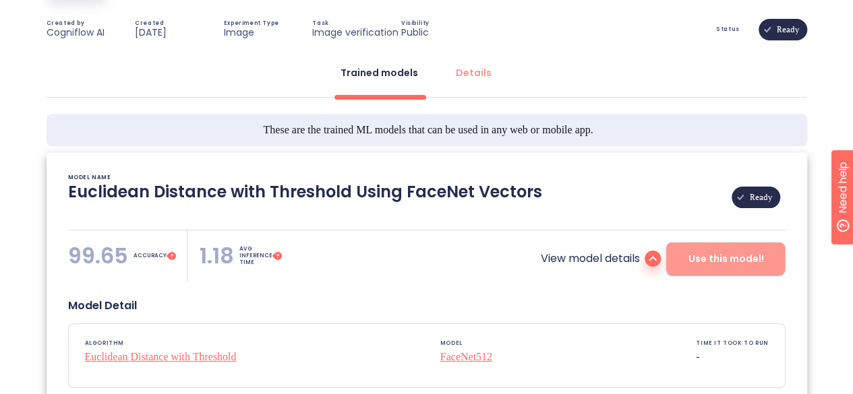
click at [729, 262] on span "Use this model!" at bounding box center [726, 259] width 76 height 17
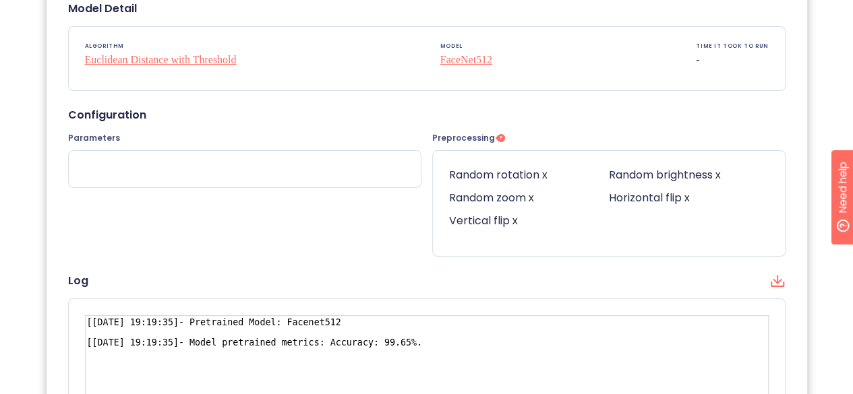
scroll to position [427, 0]
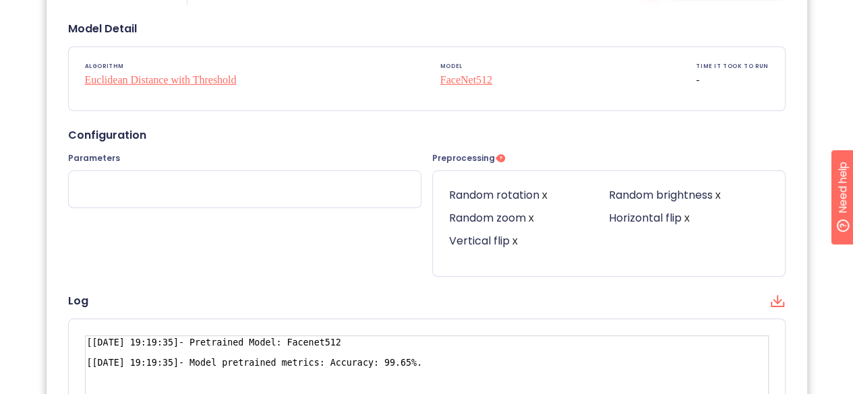
click at [467, 81] on p "FaceNet512" at bounding box center [466, 80] width 52 height 16
click at [566, 88] on div "ALGORITHM Euclidean Distance with Threshold MODEL FaceNet512 TIME IT TOOK TO RU…" at bounding box center [427, 78] width 716 height 63
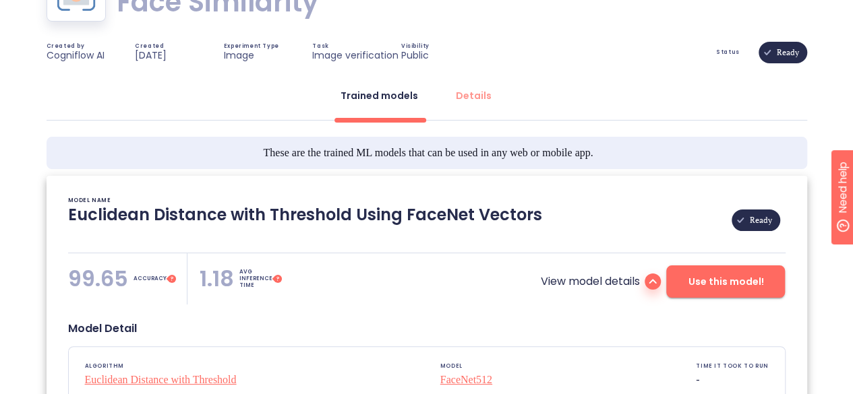
scroll to position [128, 0]
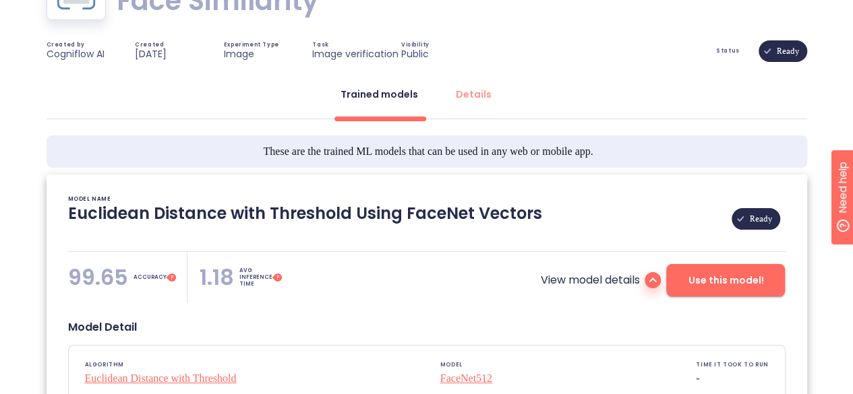
click at [705, 297] on div "View model details Use this model!" at bounding box center [546, 277] width 478 height 51
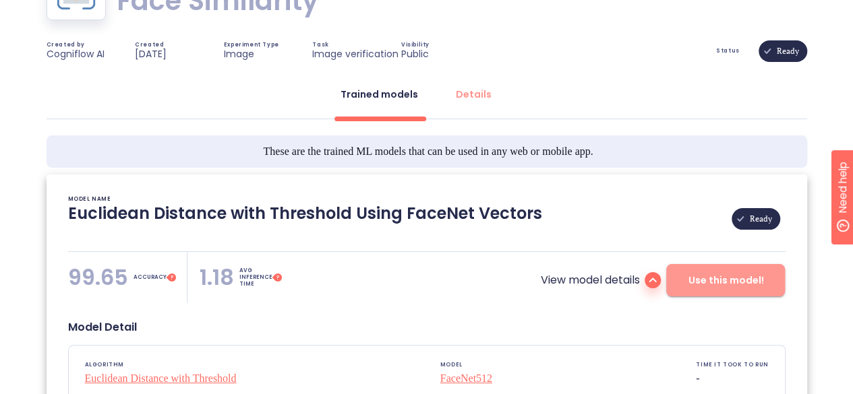
click at [706, 284] on span "Use this model!" at bounding box center [726, 280] width 76 height 17
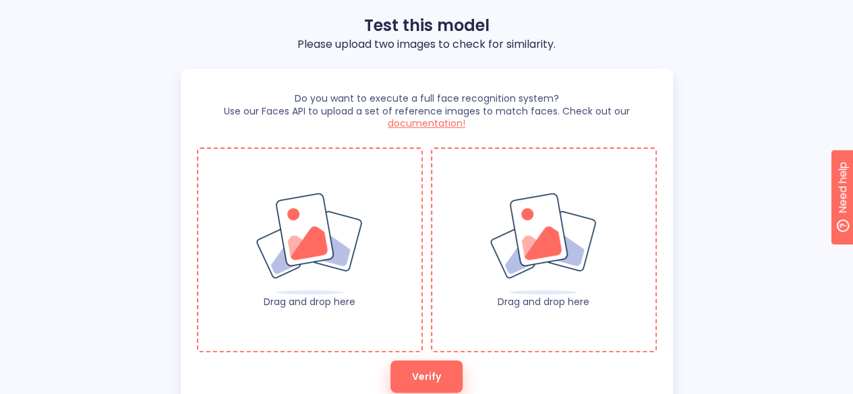
click at [333, 245] on img at bounding box center [309, 244] width 109 height 104
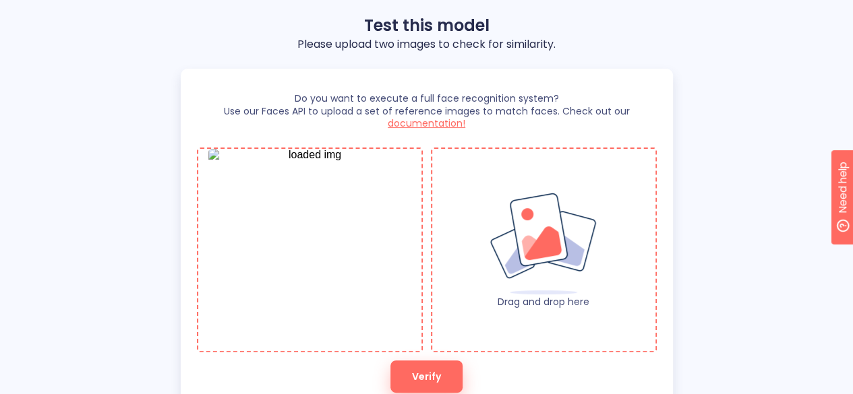
click at [547, 260] on img at bounding box center [543, 244] width 109 height 104
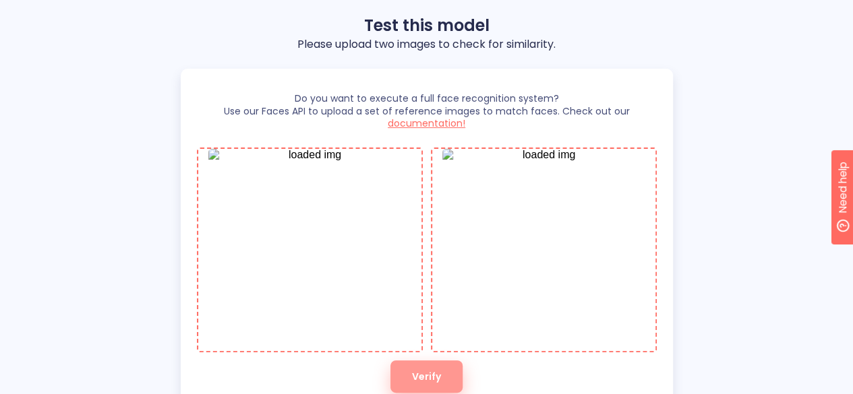
click at [411, 378] on button "Verify" at bounding box center [426, 377] width 72 height 32
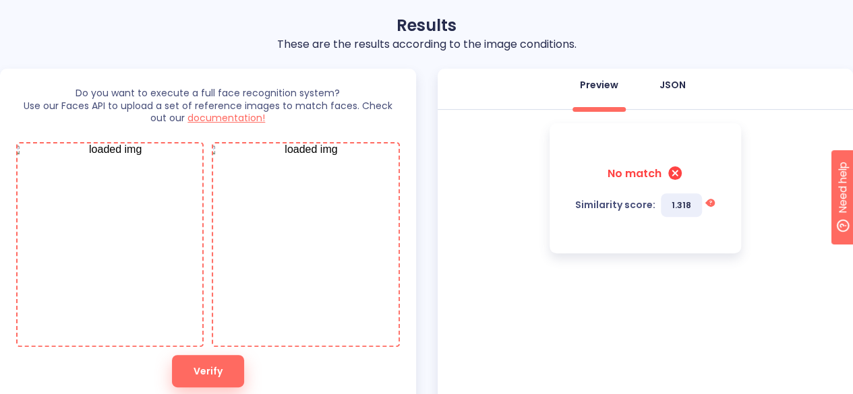
click at [671, 92] on button "JSON" at bounding box center [672, 85] width 49 height 32
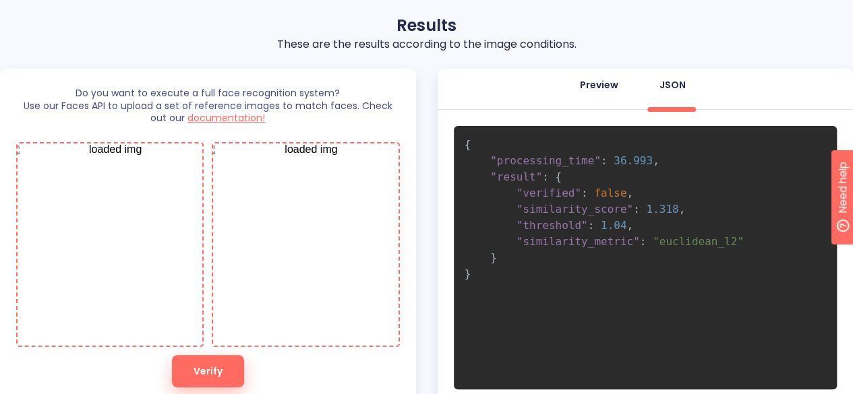
click at [603, 86] on div "Preview" at bounding box center [599, 84] width 38 height 13
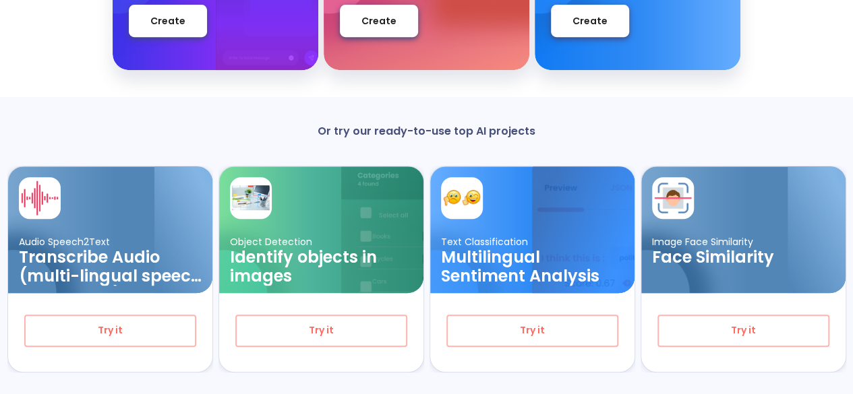
scroll to position [307, 0]
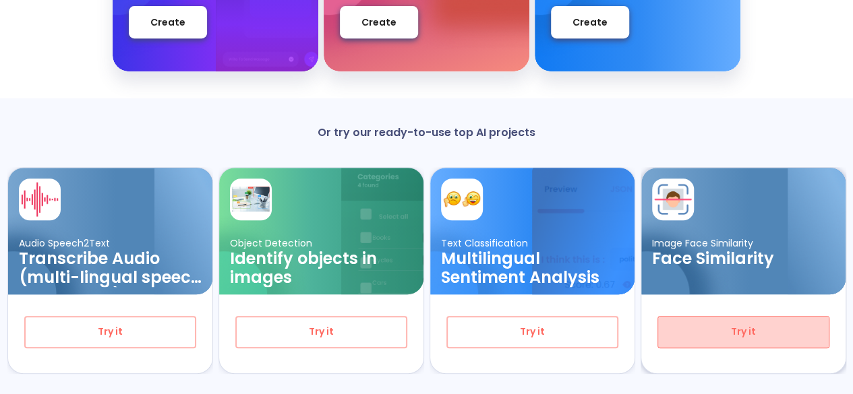
click at [750, 320] on button "Try it" at bounding box center [743, 332] width 172 height 32
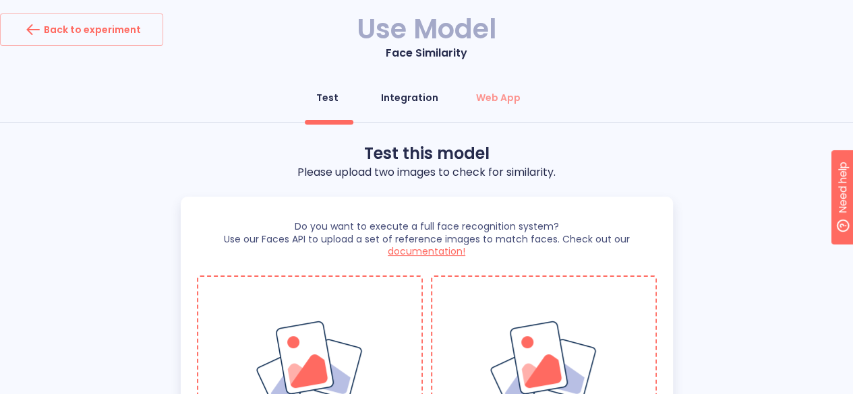
click at [407, 110] on button "Integration" at bounding box center [409, 98] width 73 height 32
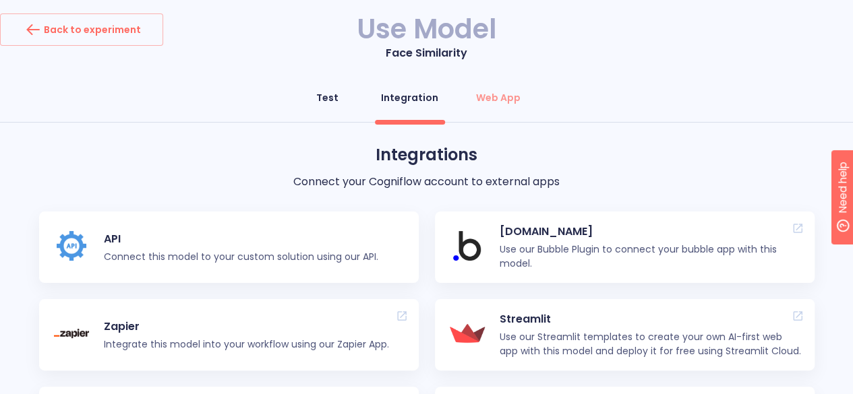
click at [334, 104] on div "Test" at bounding box center [327, 97] width 22 height 13
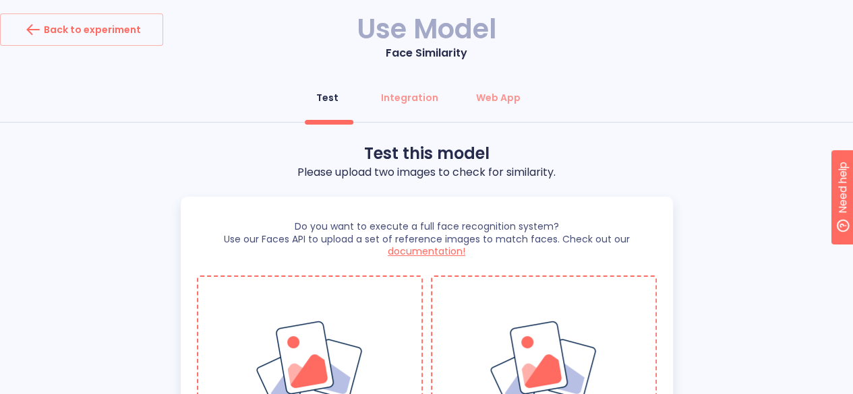
click at [324, 365] on img at bounding box center [309, 372] width 109 height 104
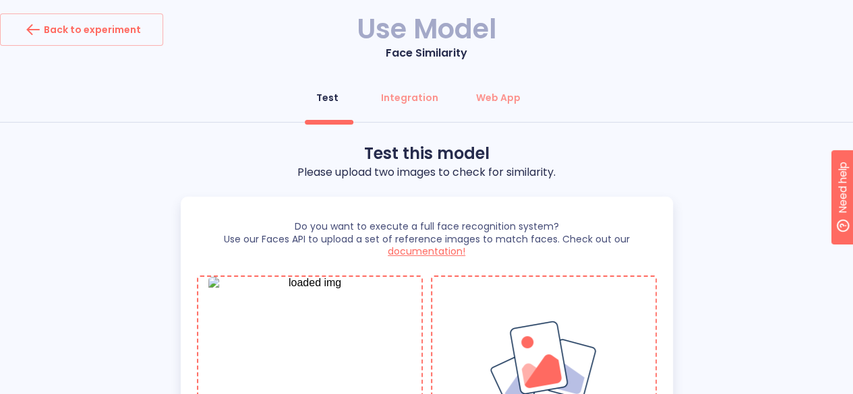
click at [530, 315] on div "Drag and drop here" at bounding box center [544, 378] width 226 height 205
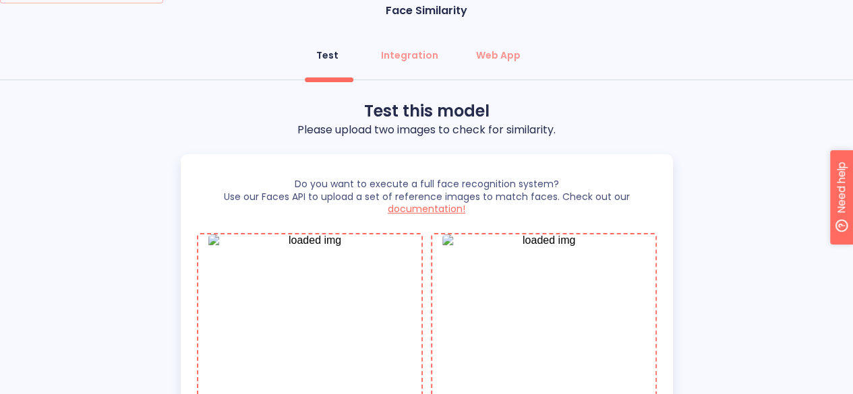
scroll to position [43, 0]
click at [405, 53] on div "Integration" at bounding box center [409, 54] width 57 height 13
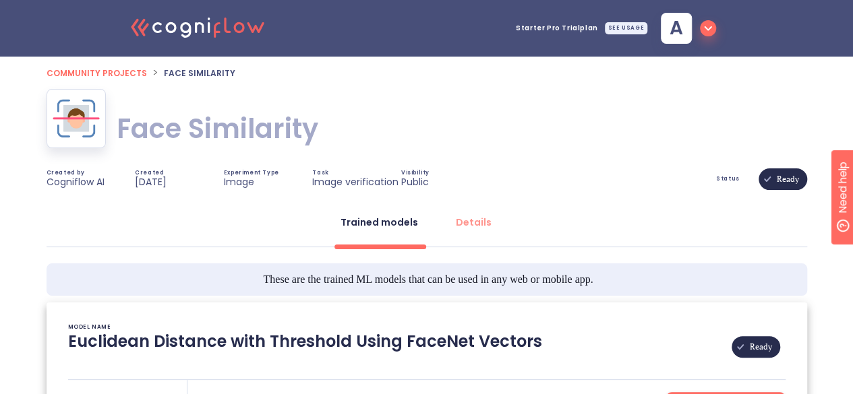
type textarea "[2023/02/22 19:19:35]- Pretrained Model: Facenet512 [2023/02/22 19:19:35]- Mode…"
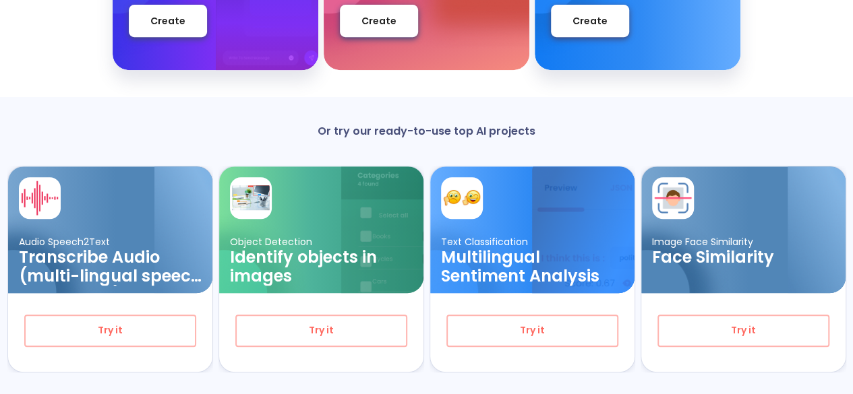
scroll to position [310, 0]
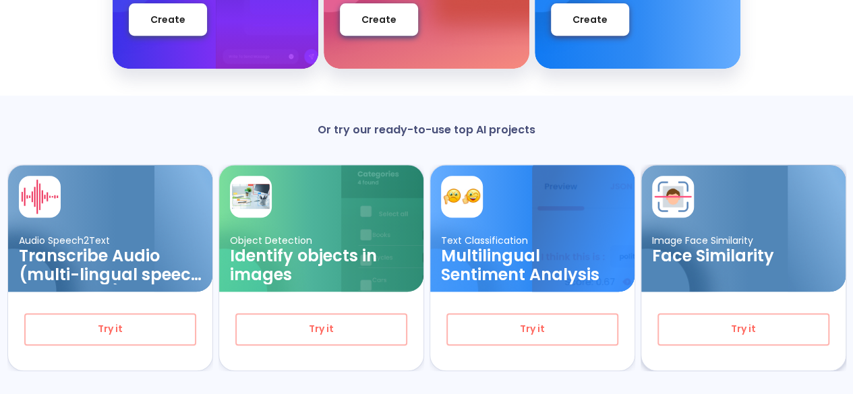
click at [792, 223] on div at bounding box center [796, 238] width 97 height 146
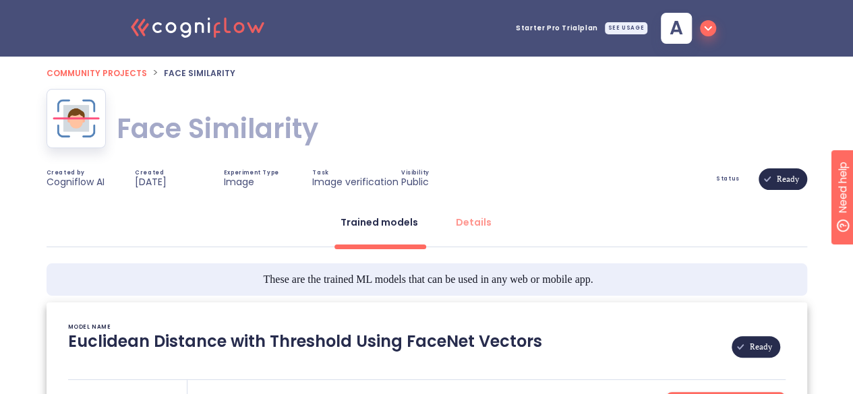
type textarea "[2023/02/22 19:19:35]- Pretrained Model: Facenet512 [2023/02/22 19:19:35]- Mode…"
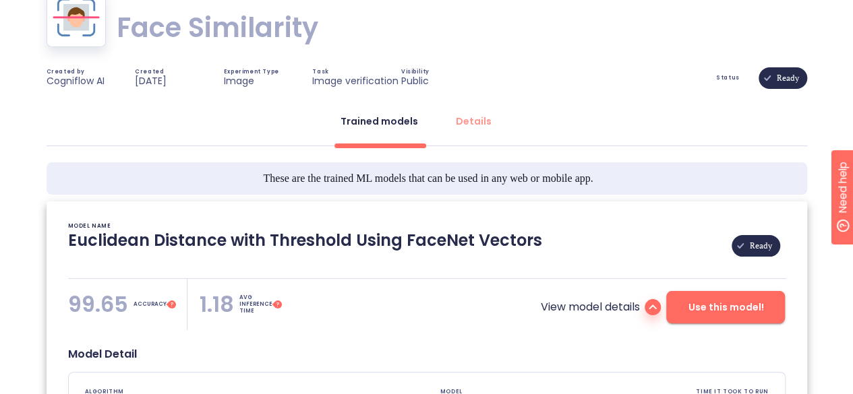
scroll to position [100, 0]
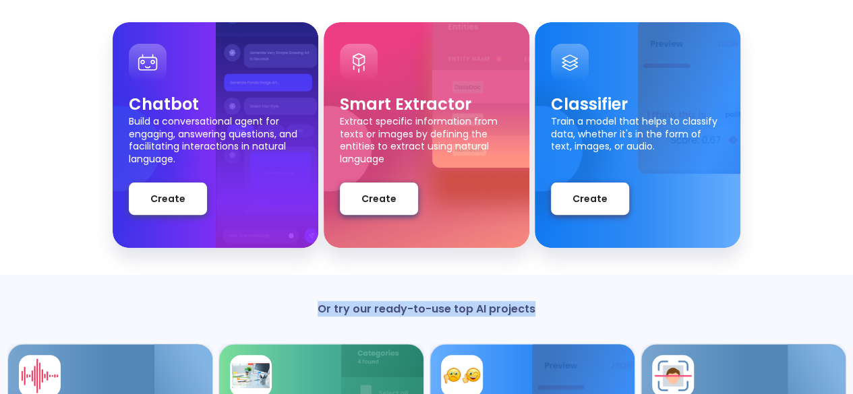
drag, startPoint x: 851, startPoint y: 141, endPoint x: 856, endPoint y: 262, distance: 121.5
click at [853, 262] on html "Back Create a new project Close Select the type of project Chatbot Build a conv…" at bounding box center [426, 235] width 853 height 733
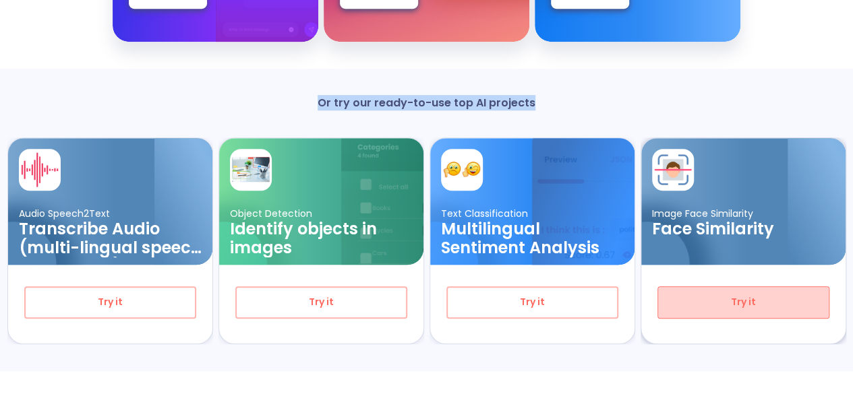
click at [754, 311] on button "Try it" at bounding box center [743, 303] width 172 height 32
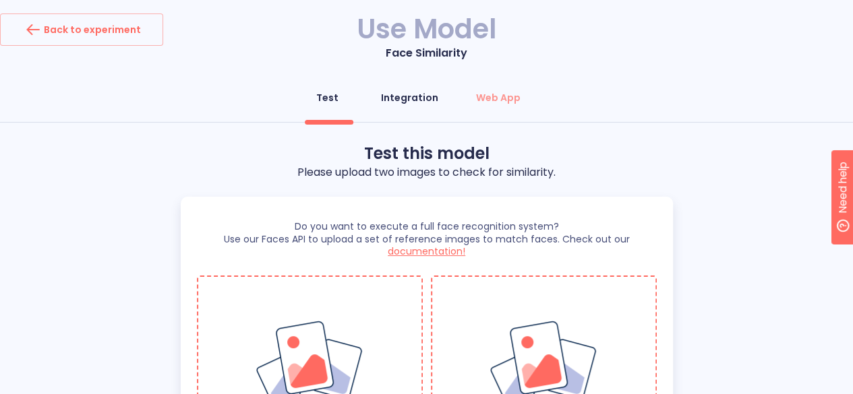
click at [427, 104] on div "Integration" at bounding box center [409, 97] width 57 height 13
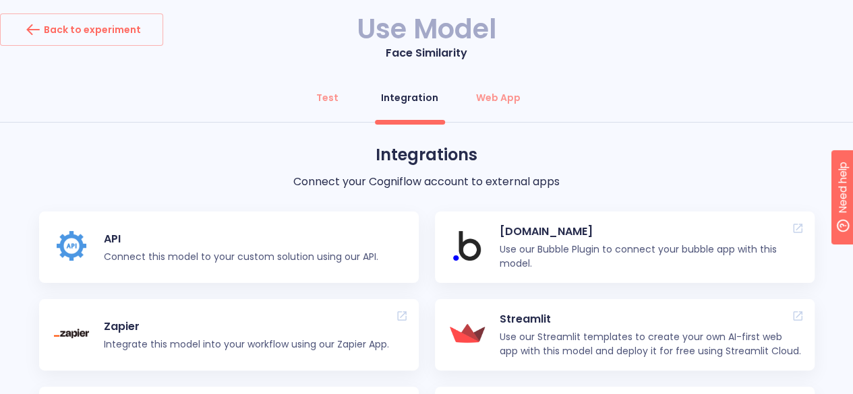
click at [686, 78] on div "Back to experiment Use Model Face Similarity Test Integration Web App Integrati…" at bounding box center [426, 309] width 853 height 593
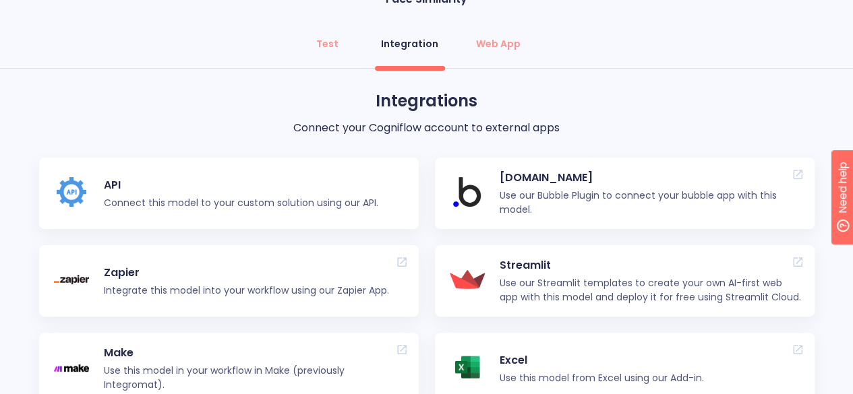
scroll to position [81, 0]
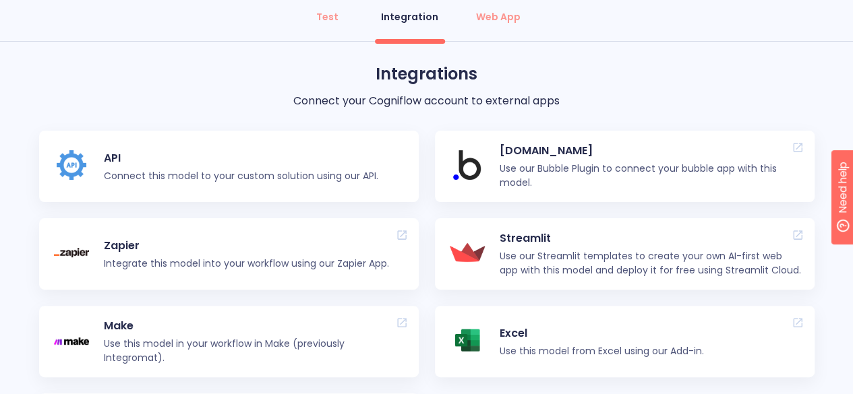
click at [142, 167] on div "API Connect this model to your custom solution using our API." at bounding box center [247, 166] width 287 height 57
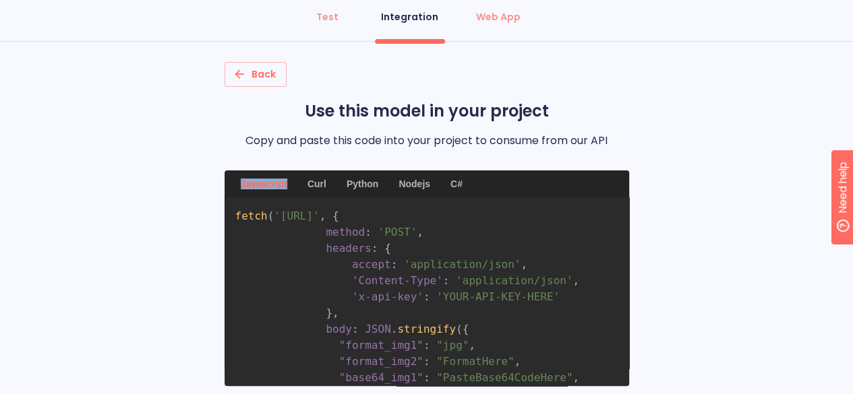
click at [142, 167] on div "Back Use this model in your project Copy and paste this code into your project …" at bounding box center [426, 313] width 853 height 503
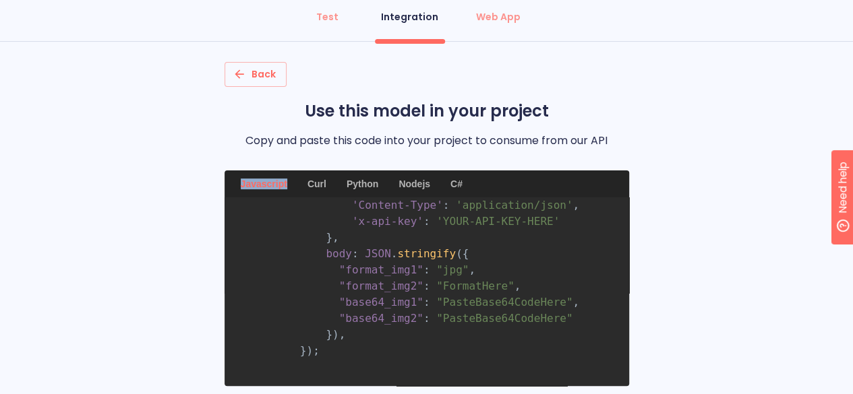
scroll to position [102, 0]
click at [361, 181] on div "Python" at bounding box center [362, 184] width 48 height 27
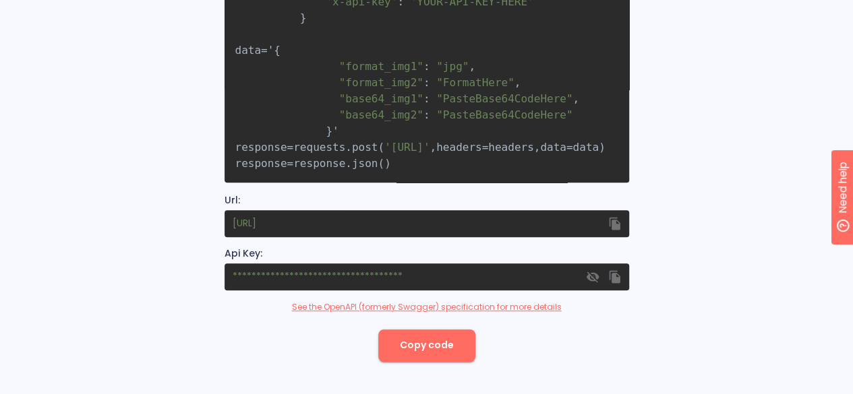
scroll to position [284, 0]
click at [595, 271] on icon "button" at bounding box center [591, 276] width 13 height 13
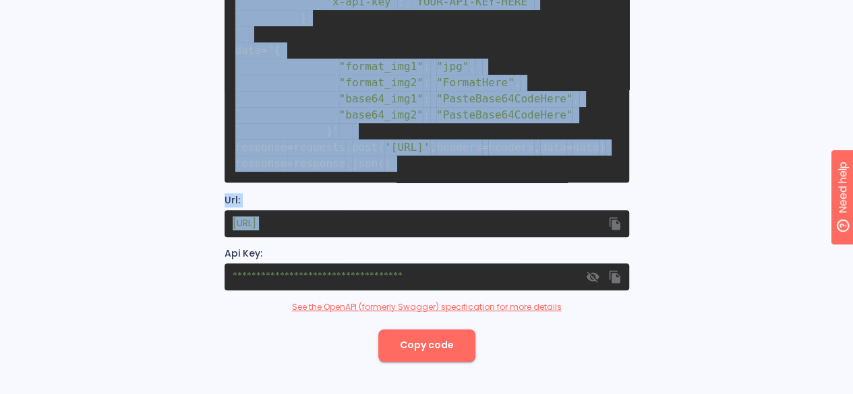
scroll to position [150, 131]
drag, startPoint x: 235, startPoint y: 9, endPoint x: 348, endPoint y: 160, distance: 188.8
click at [348, 160] on pre "import requests headers = { 'accept' : 'application/json' , 'Content-Type' : 'a…" at bounding box center [426, 88] width 404 height 189
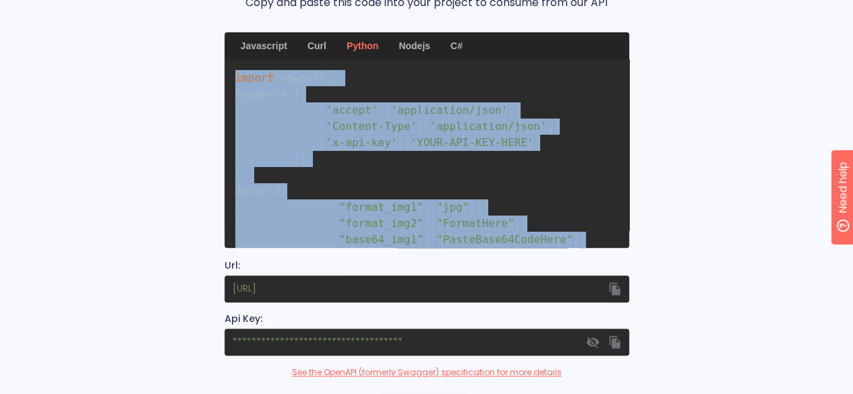
scroll to position [220, 0]
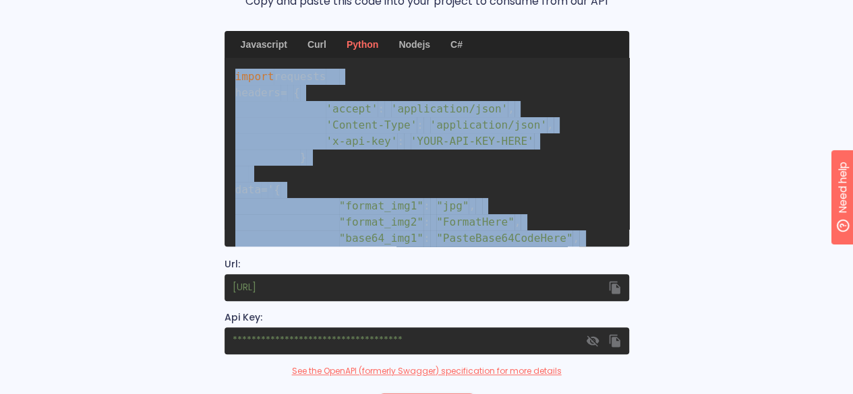
copy code "import requests headers = { 'accept' : 'application/json' , 'Content-Type' : 'a…"
click at [653, 135] on div "Back Use this model in your project Copy and paste this code into your project …" at bounding box center [426, 173] width 853 height 503
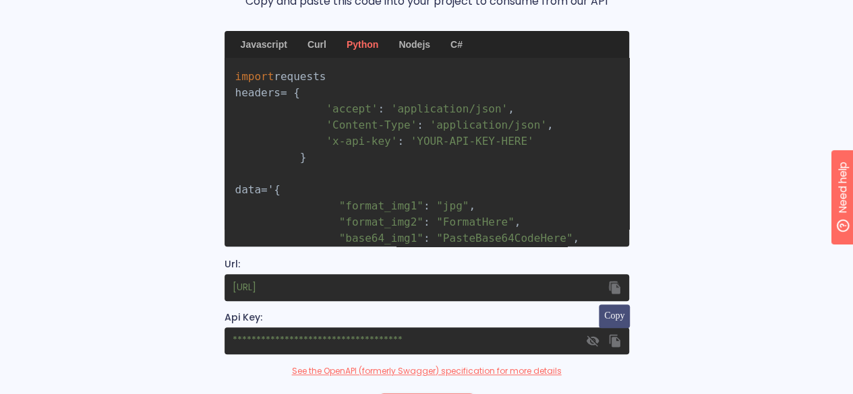
click at [619, 287] on icon "button" at bounding box center [614, 287] width 11 height 13
click at [615, 292] on icon "button" at bounding box center [614, 287] width 11 height 13
click at [614, 339] on icon "button" at bounding box center [614, 340] width 11 height 13
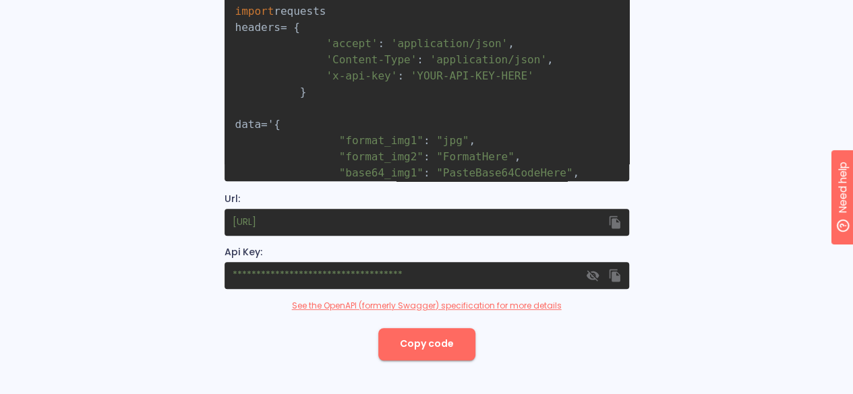
click at [560, 268] on div "* * * * * * * * * * * * * * * * * * * * * * * * * * * * * * * * * * * *" at bounding box center [426, 275] width 404 height 27
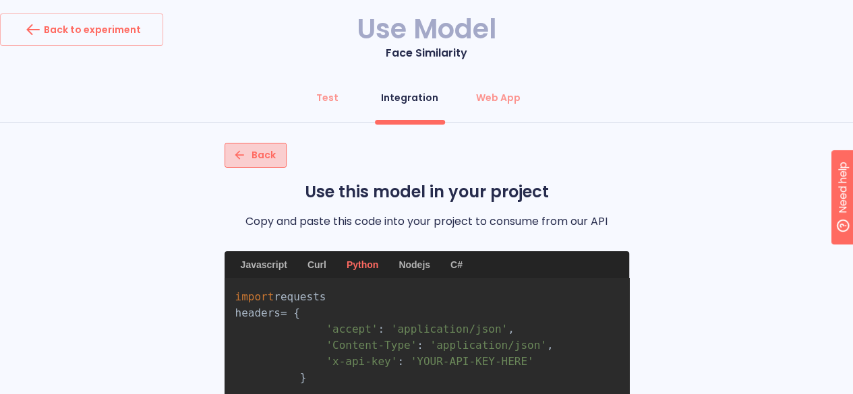
click at [261, 155] on span "Back" at bounding box center [255, 155] width 40 height 17
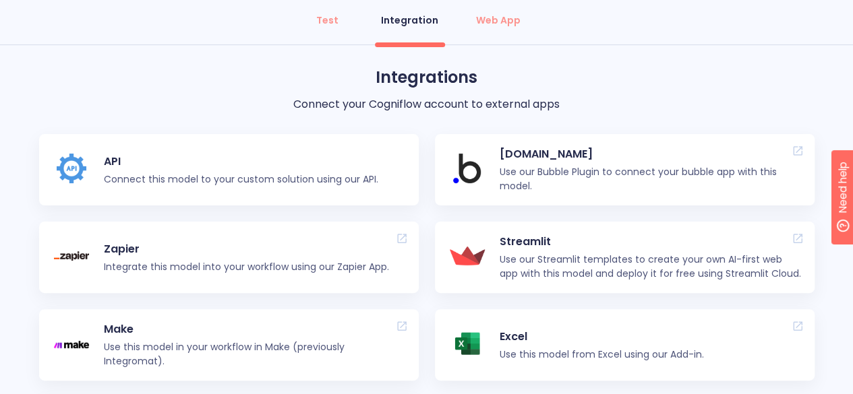
scroll to position [86, 0]
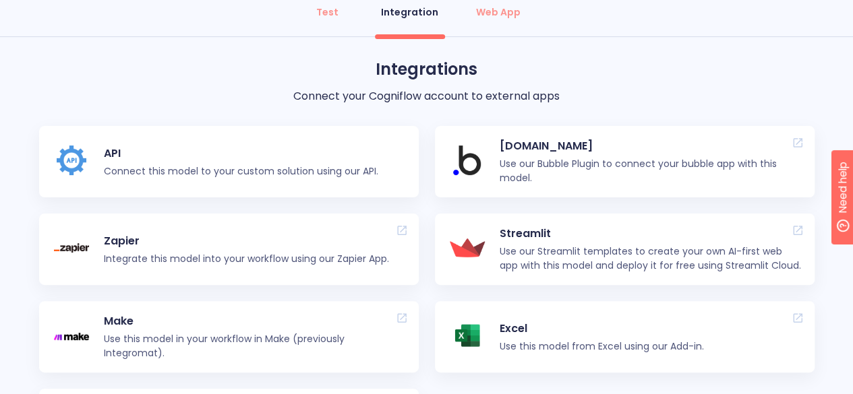
click at [131, 245] on p "Zapier" at bounding box center [246, 241] width 285 height 16
click at [230, 170] on p "Connect this model to your custom solution using our API." at bounding box center [241, 171] width 274 height 14
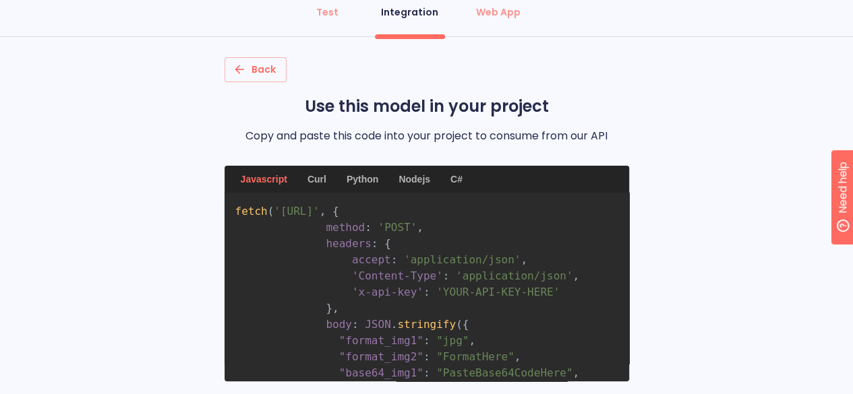
click at [230, 170] on div "Javascript Curl Python Nodejs C#" at bounding box center [426, 179] width 404 height 27
